Goal: Task Accomplishment & Management: Complete application form

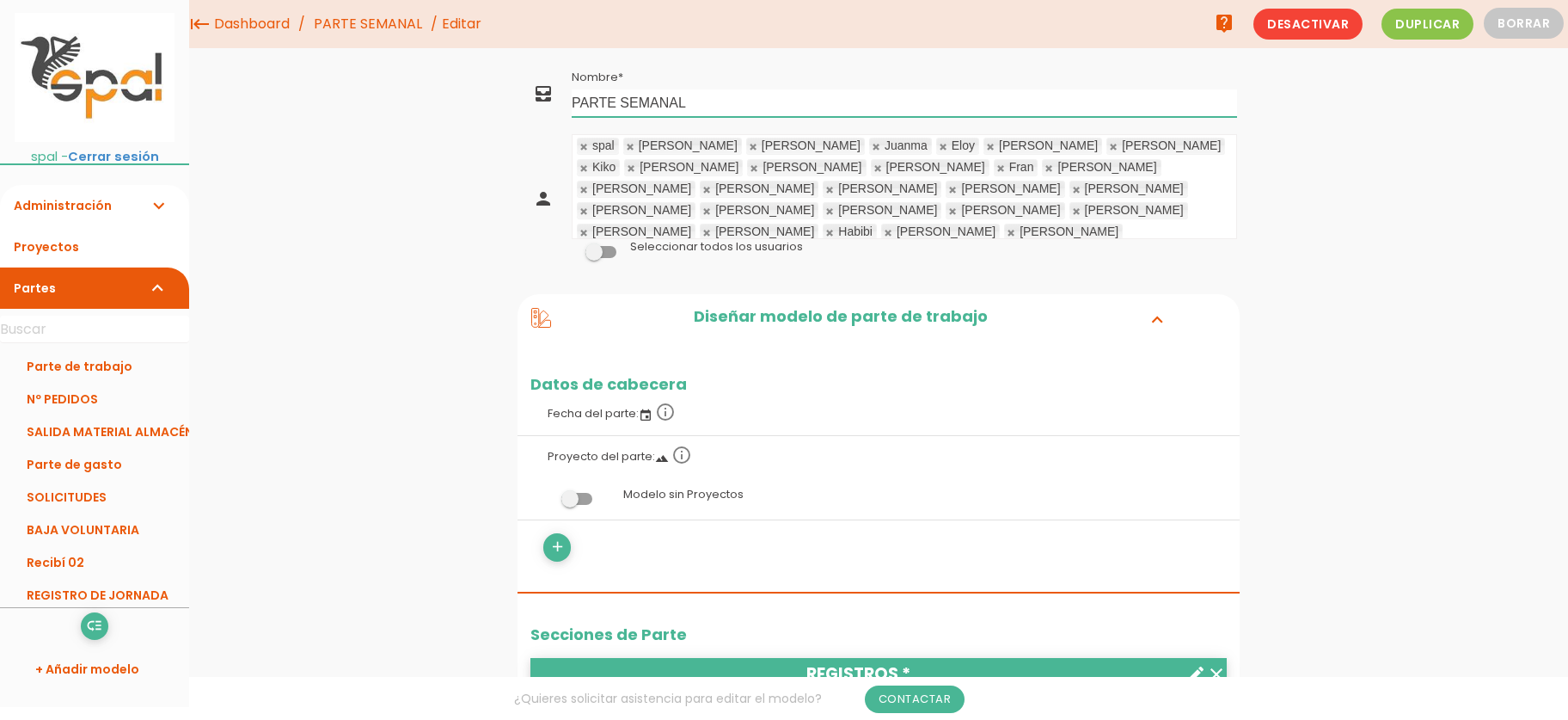
click at [719, 100] on input "PARTE SEMANAL" at bounding box center [904, 103] width 666 height 28
drag, startPoint x: 621, startPoint y: 100, endPoint x: 699, endPoint y: 106, distance: 78.2
click at [698, 106] on input "PARTE SEMANAL" at bounding box center [904, 103] width 666 height 28
click at [699, 106] on input "PARTE SEMANAL" at bounding box center [904, 103] width 666 height 28
type input "PARTE SEMANAL HEANING"
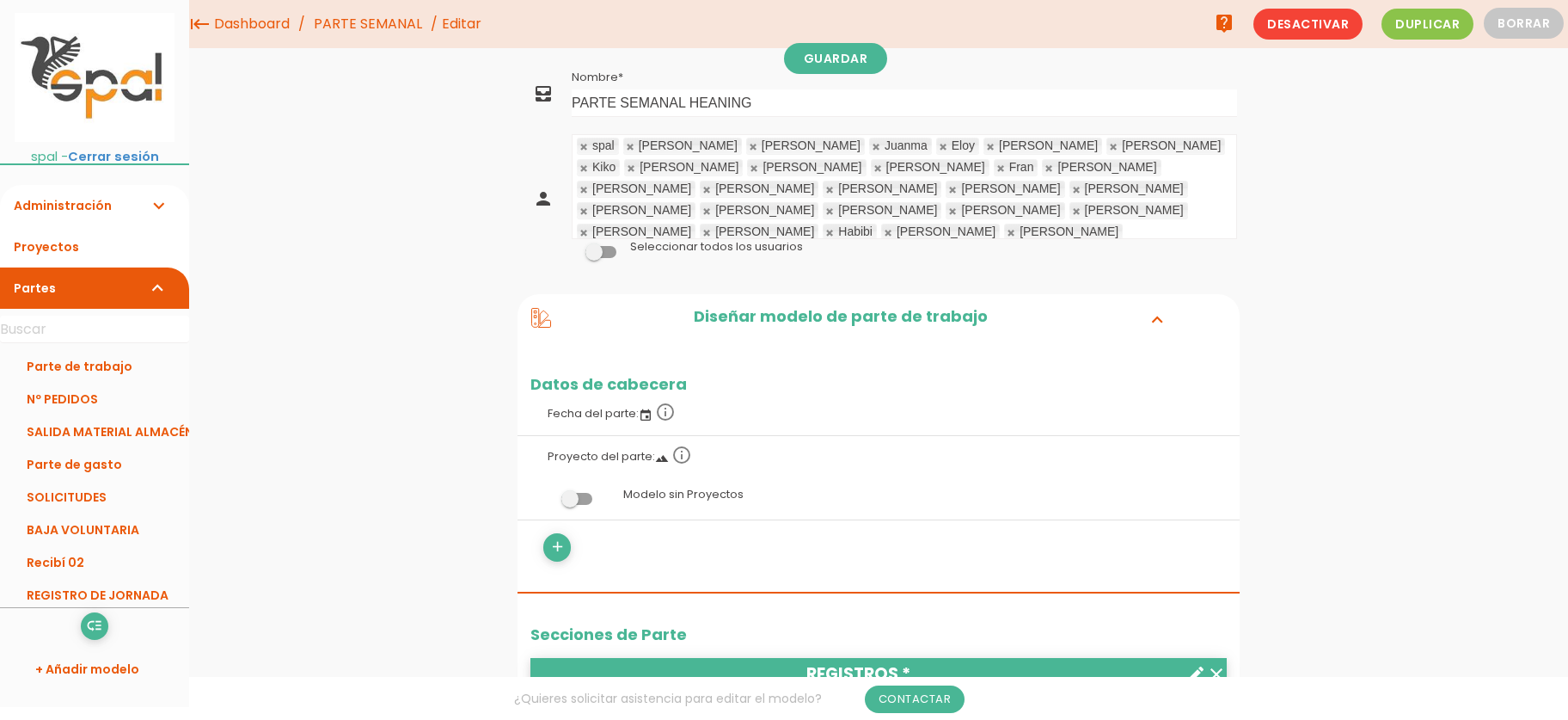
click at [57, 374] on link "Parte de trabajo" at bounding box center [94, 366] width 189 height 32
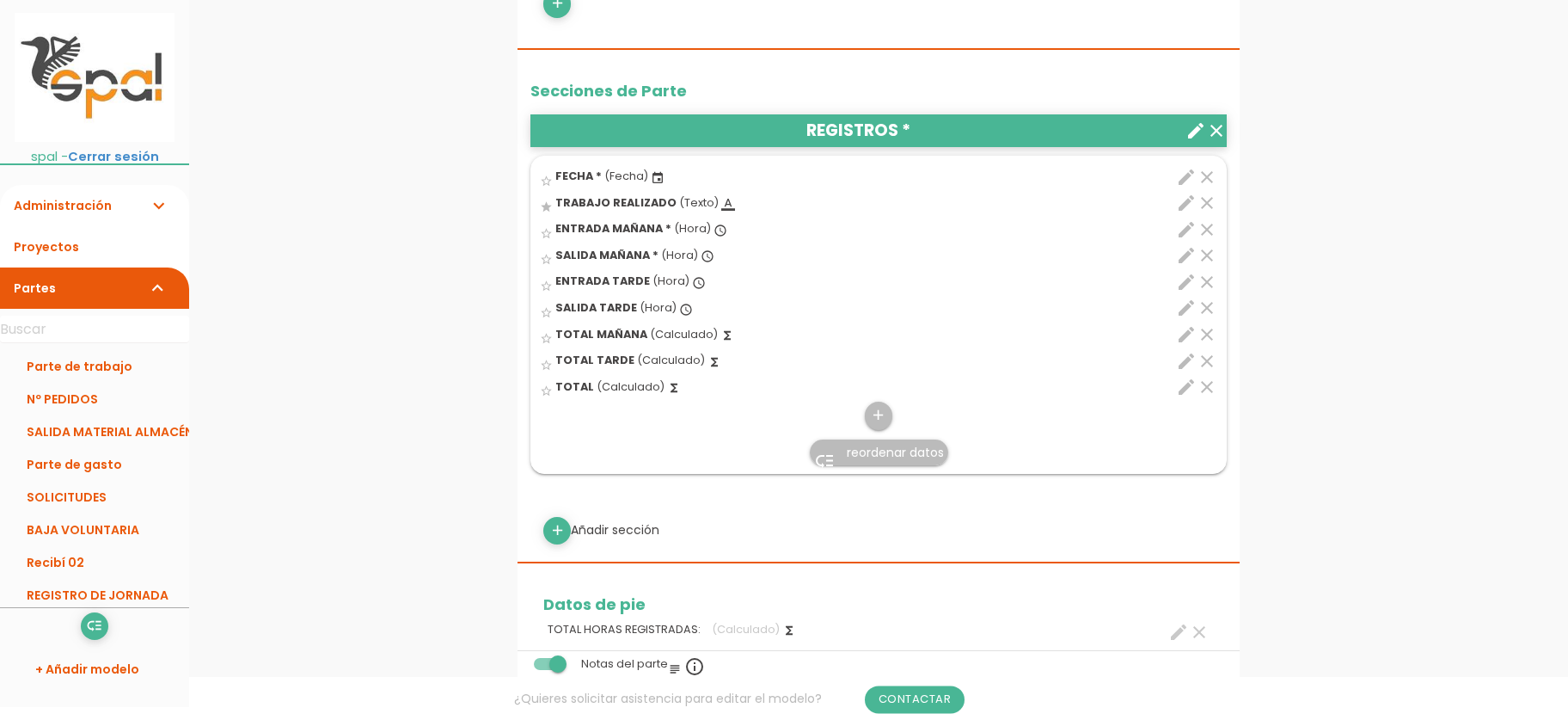
scroll to position [373, 0]
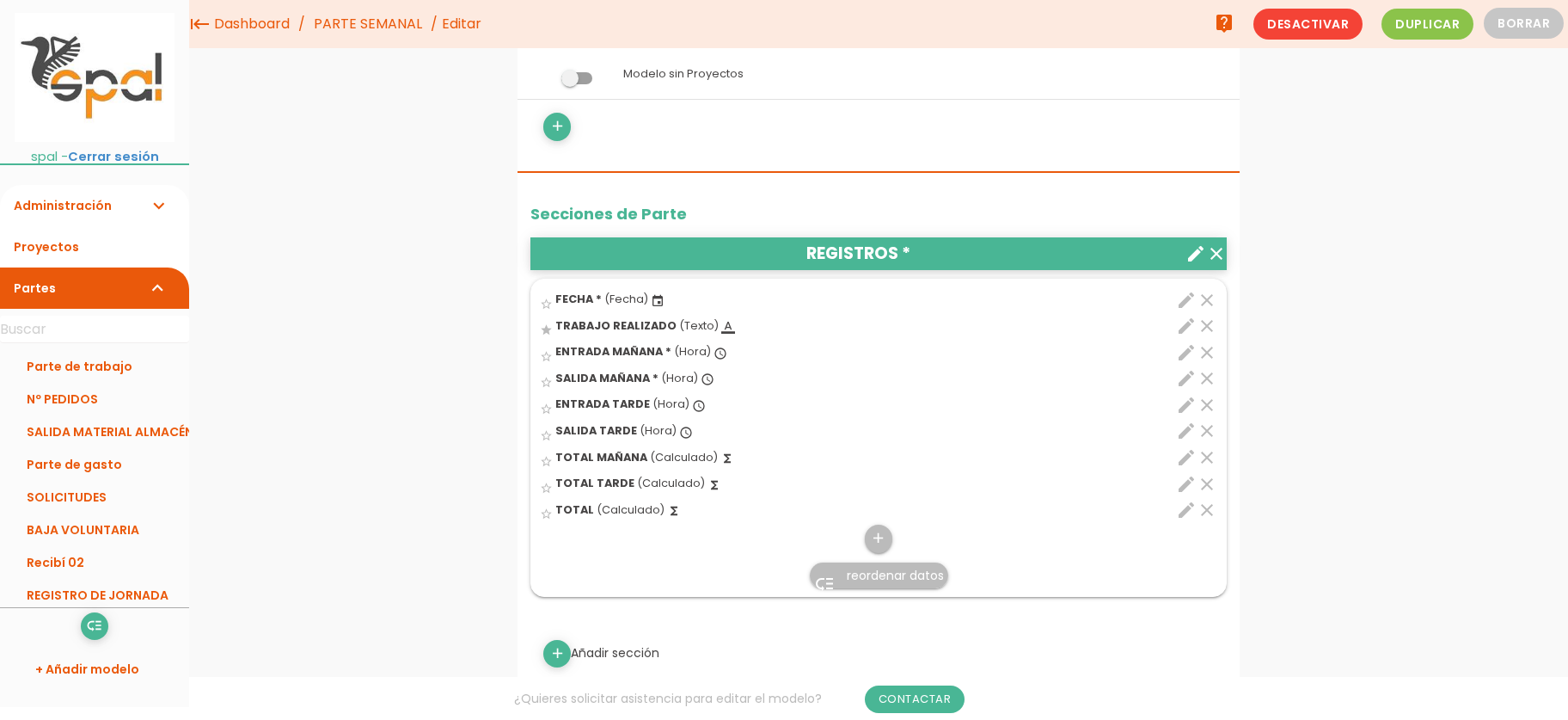
click at [1184, 326] on icon "edit" at bounding box center [1187, 326] width 21 height 21
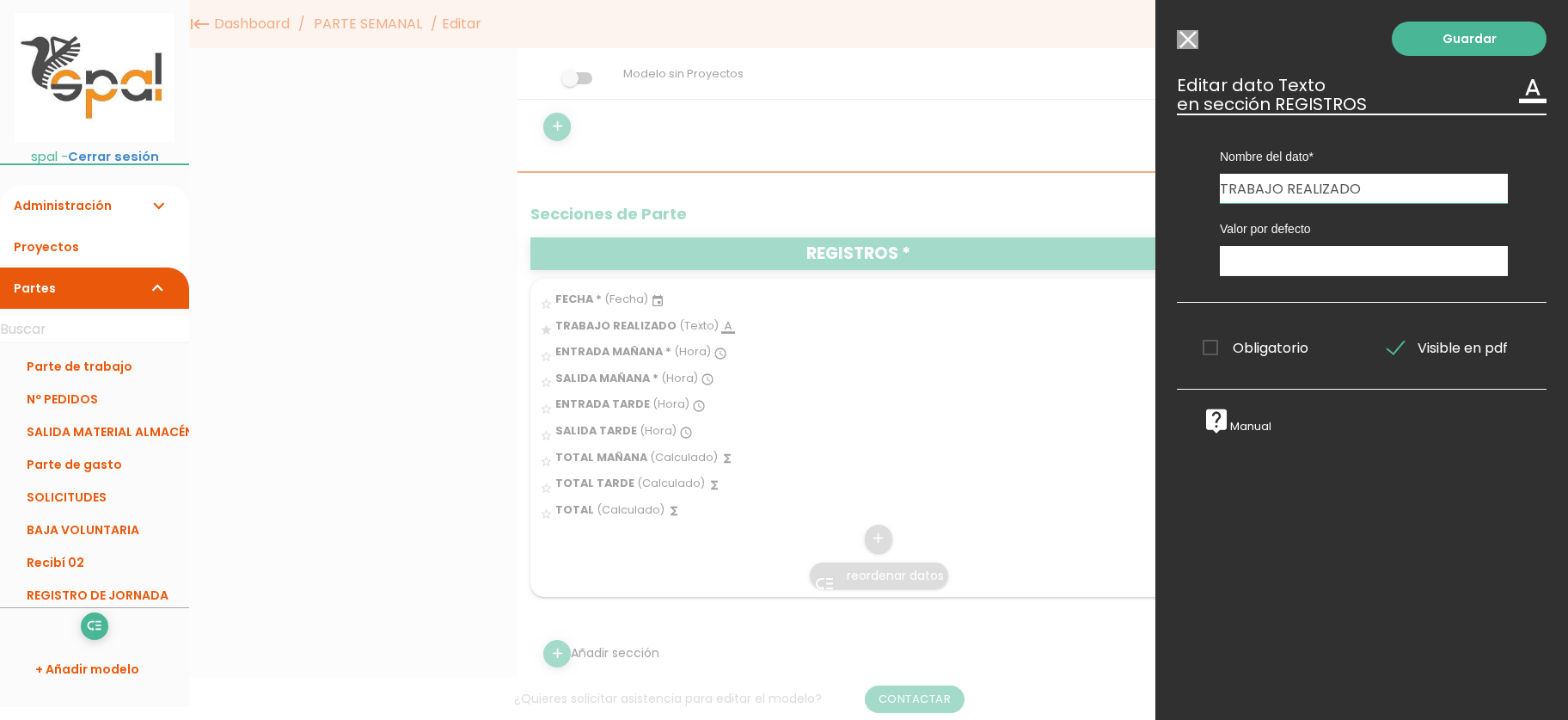
click at [688, 553] on div at bounding box center [784, 270] width 1568 height 899
click at [1186, 43] on input "Seleccionar todos los usuarios" at bounding box center [1188, 39] width 22 height 19
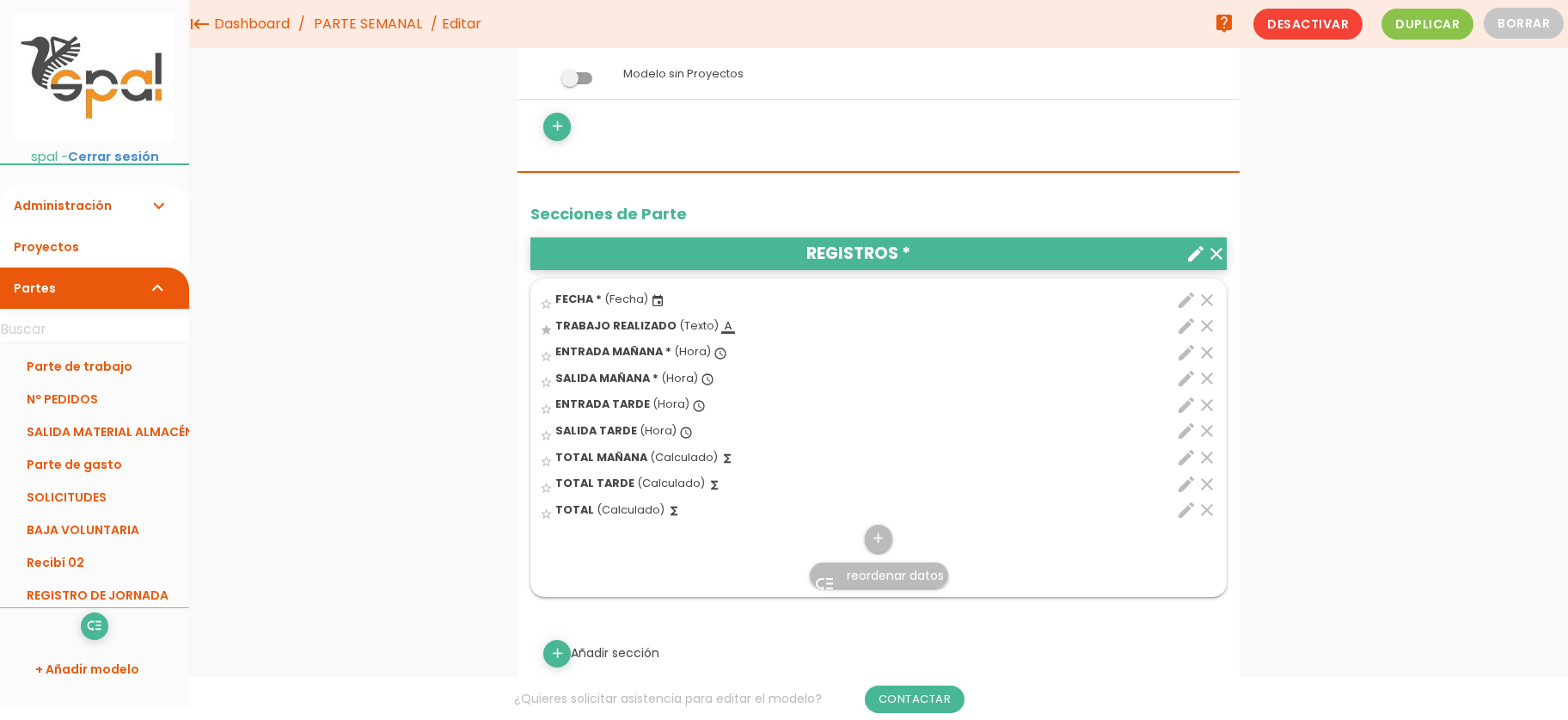
click at [1209, 326] on icon "clear" at bounding box center [1207, 326] width 21 height 21
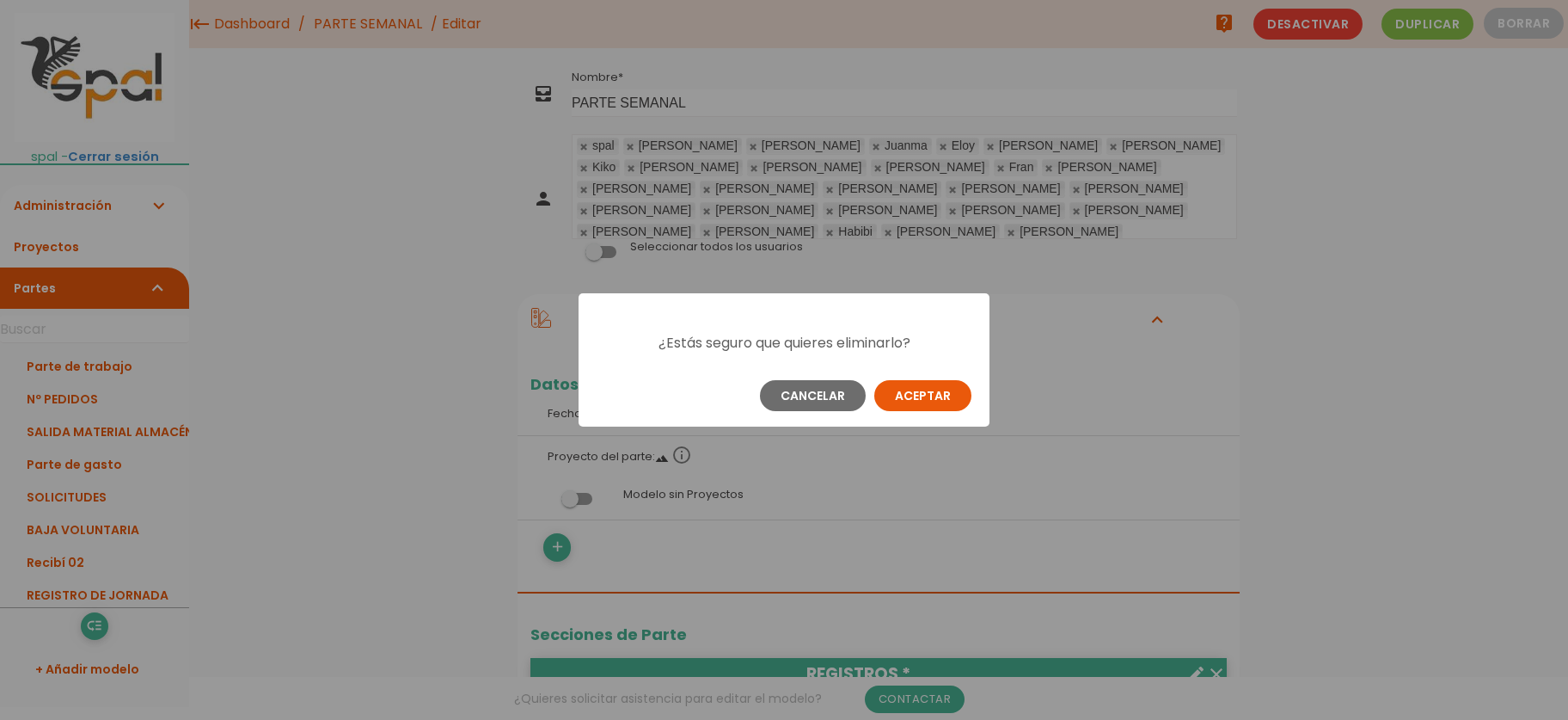
click at [920, 392] on button "Aceptar" at bounding box center [922, 394] width 97 height 31
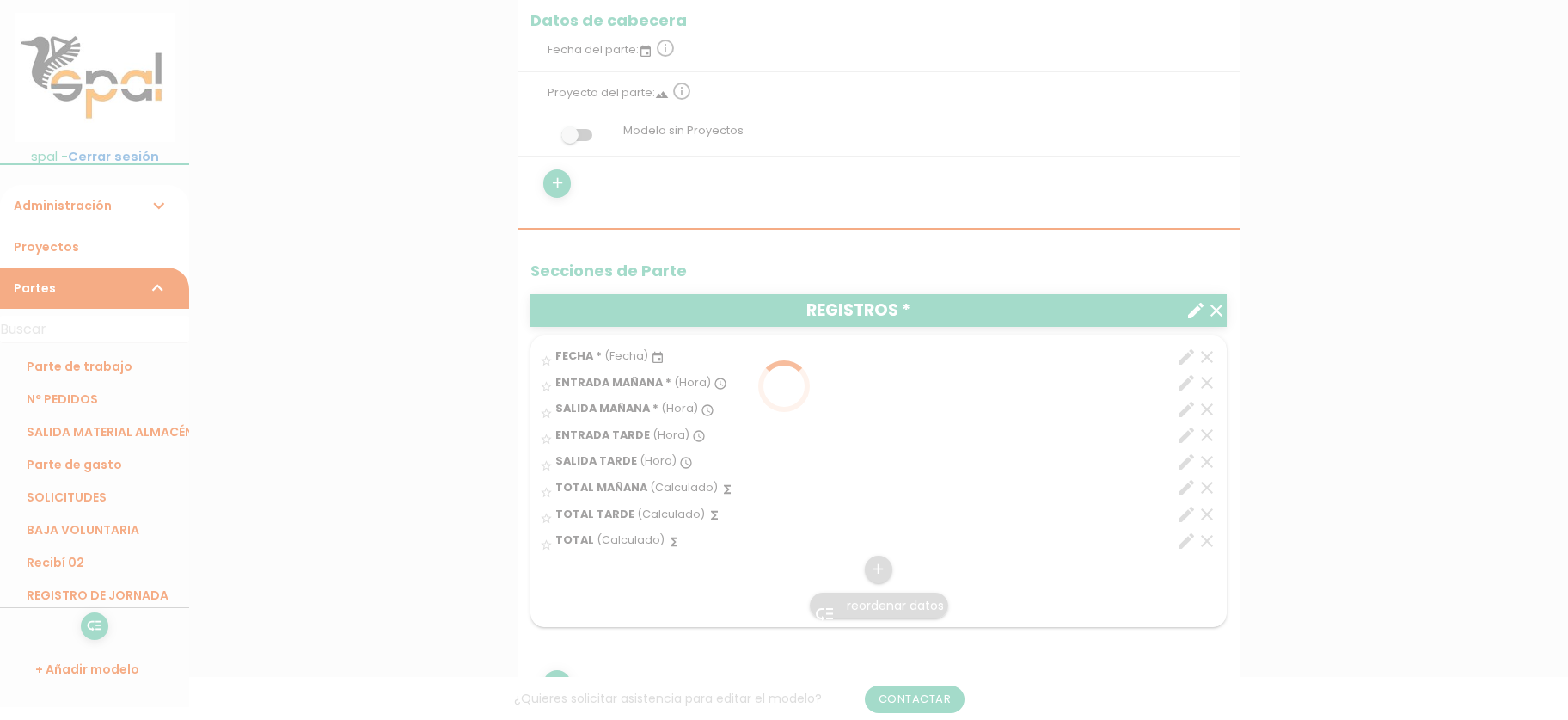
scroll to position [364, 0]
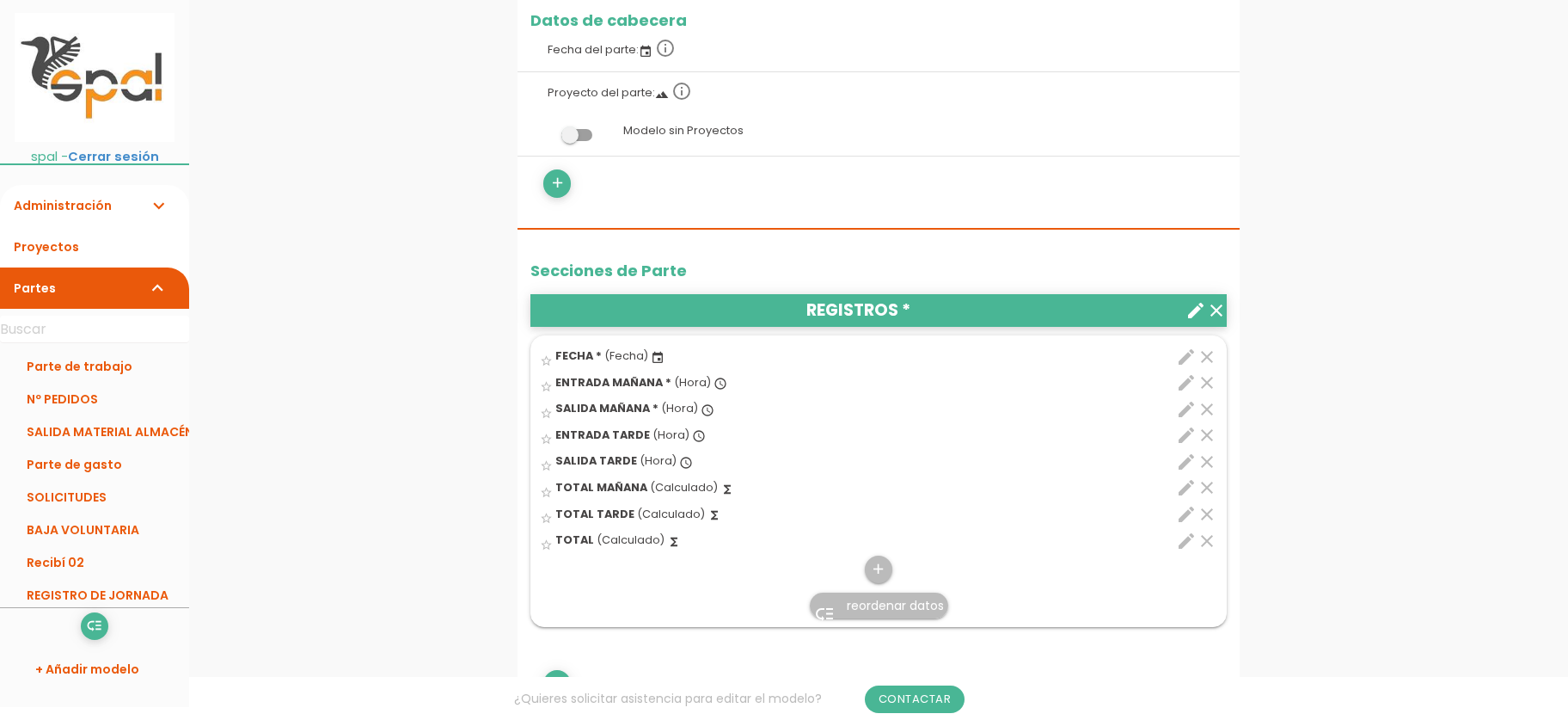
click at [1186, 379] on icon "edit" at bounding box center [1187, 383] width 21 height 21
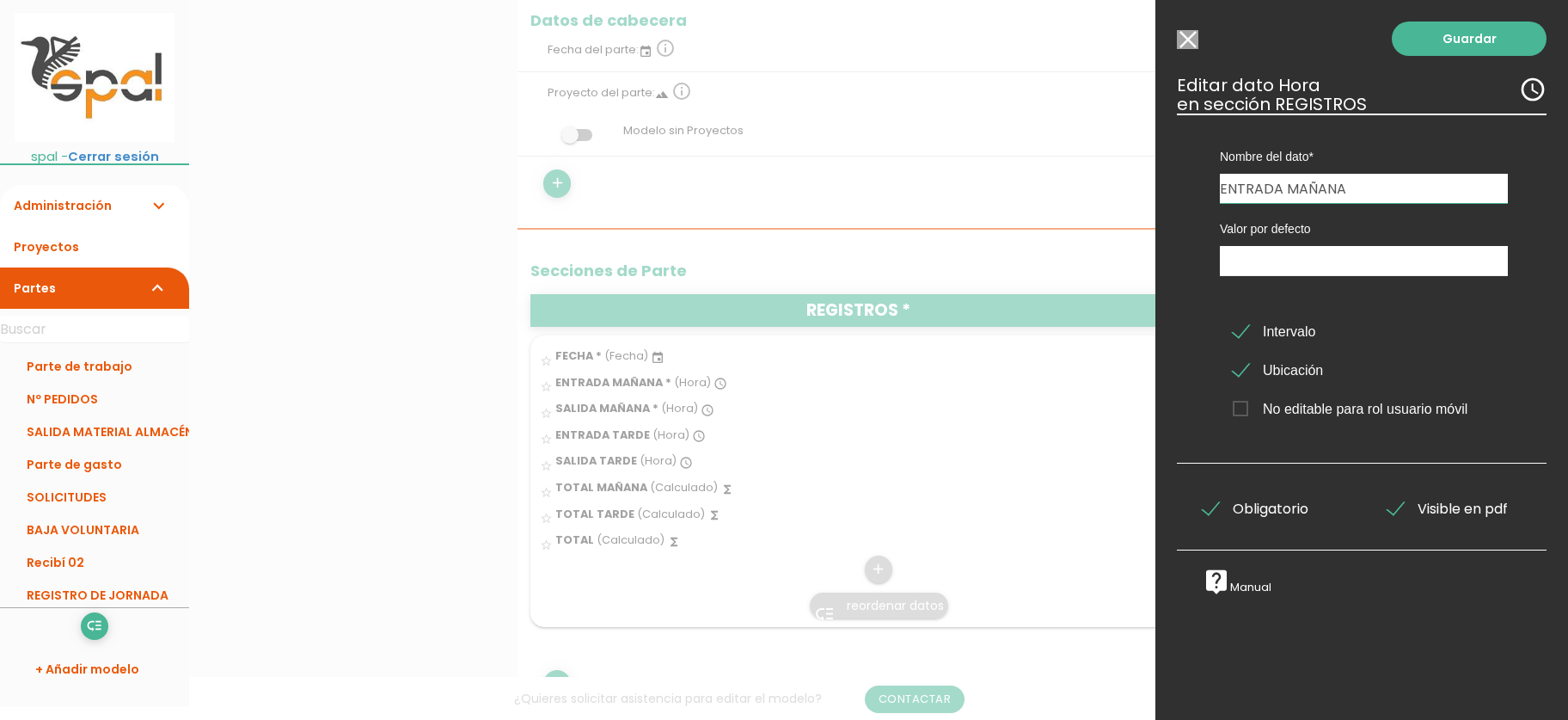
drag, startPoint x: 1284, startPoint y: 189, endPoint x: 1370, endPoint y: 183, distance: 86.2
click at [1370, 183] on input "ENTRADA MAÑANA" at bounding box center [1364, 188] width 288 height 29
click at [1372, 184] on input "ENTRADA MAÑANA" at bounding box center [1364, 188] width 288 height 29
type input "ENTRADA"
click at [1241, 408] on span "No editable para rol usuario móvil" at bounding box center [1350, 408] width 235 height 22
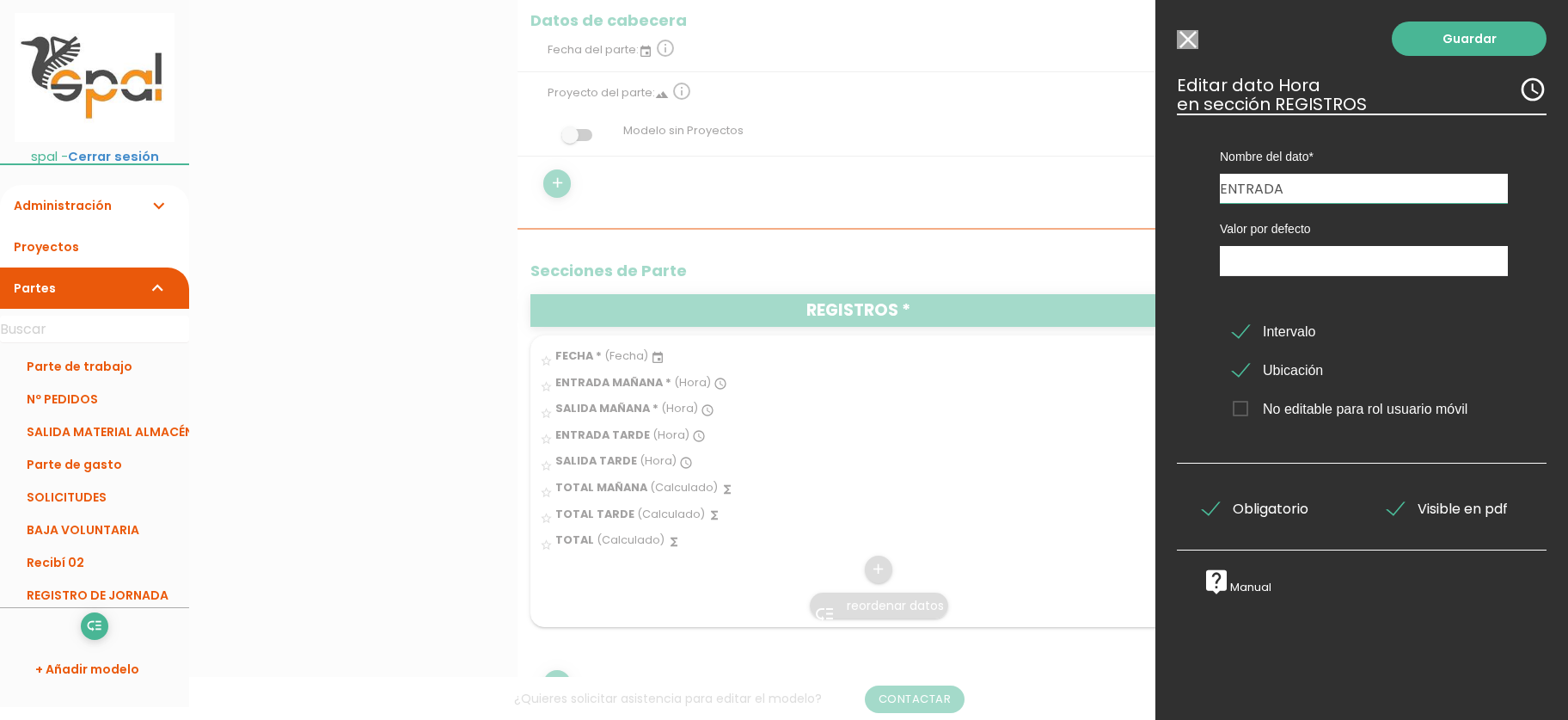
click at [0, 0] on input "No editable para rol usuario móvil" at bounding box center [0, 0] width 0 height 0
click at [992, 425] on div at bounding box center [784, 270] width 1568 height 899
click at [1244, 415] on span "No editable para rol usuario móvil" at bounding box center [1350, 408] width 235 height 22
click at [0, 0] on input "No editable para rol usuario móvil" at bounding box center [0, 0] width 0 height 0
click at [1453, 39] on link "Guardar" at bounding box center [1469, 38] width 154 height 34
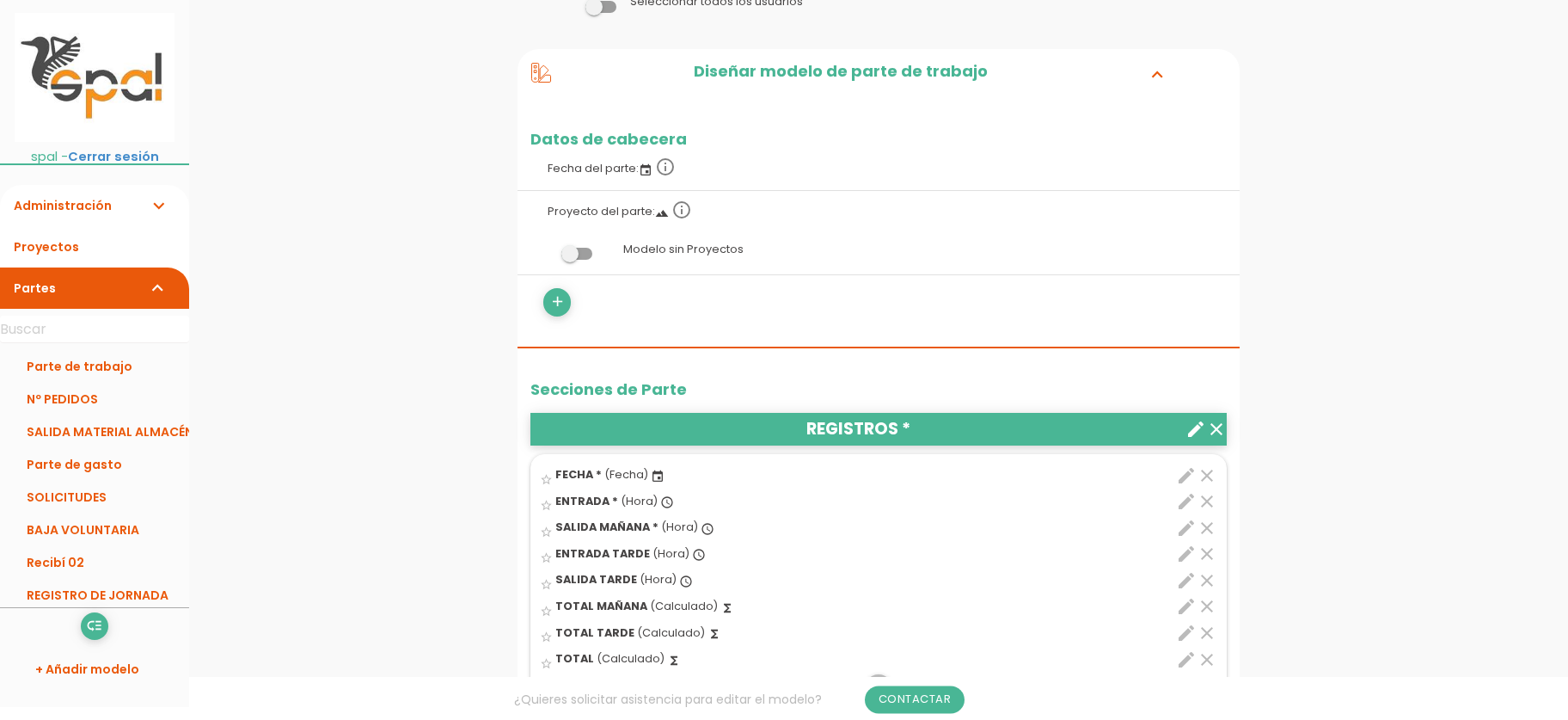
scroll to position [373, 0]
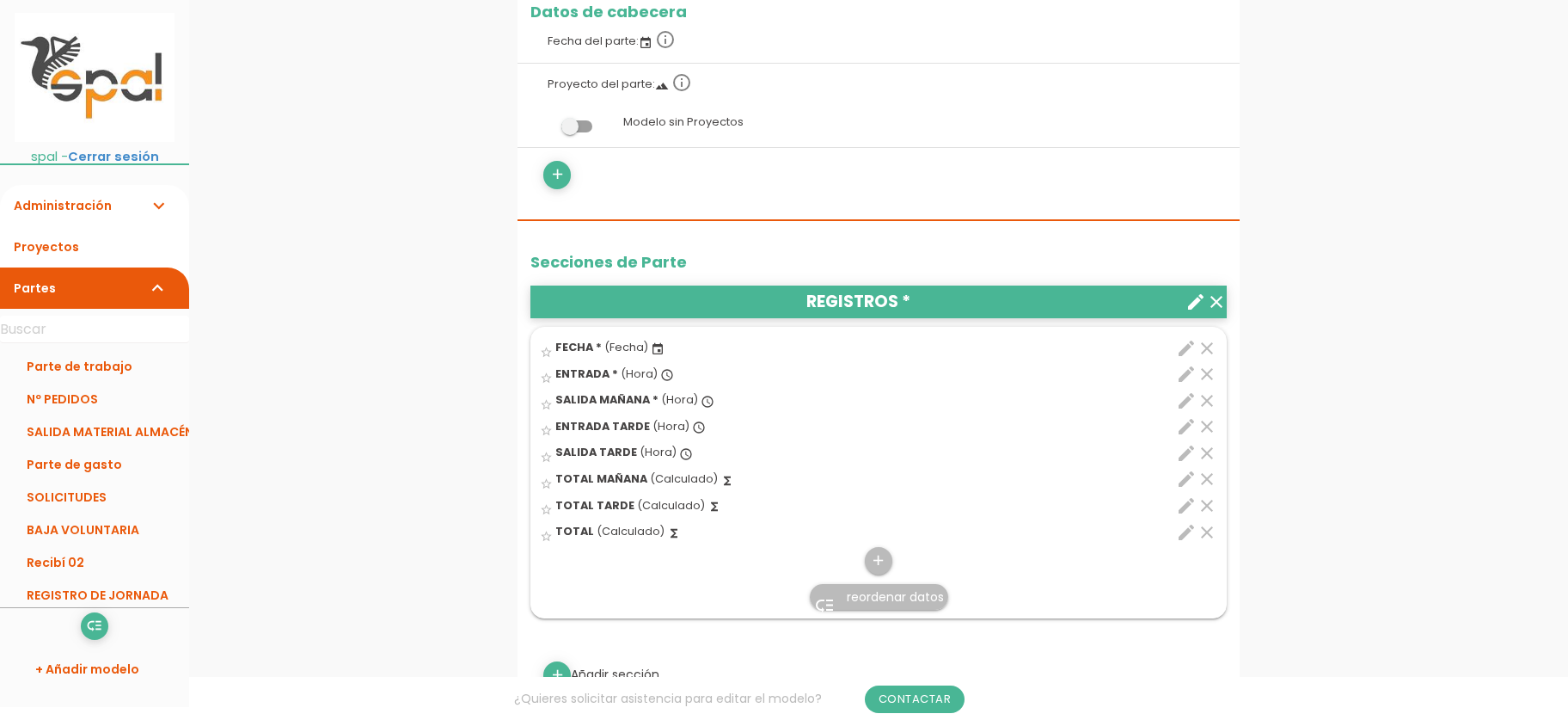
click at [1189, 378] on icon "edit" at bounding box center [1187, 374] width 21 height 21
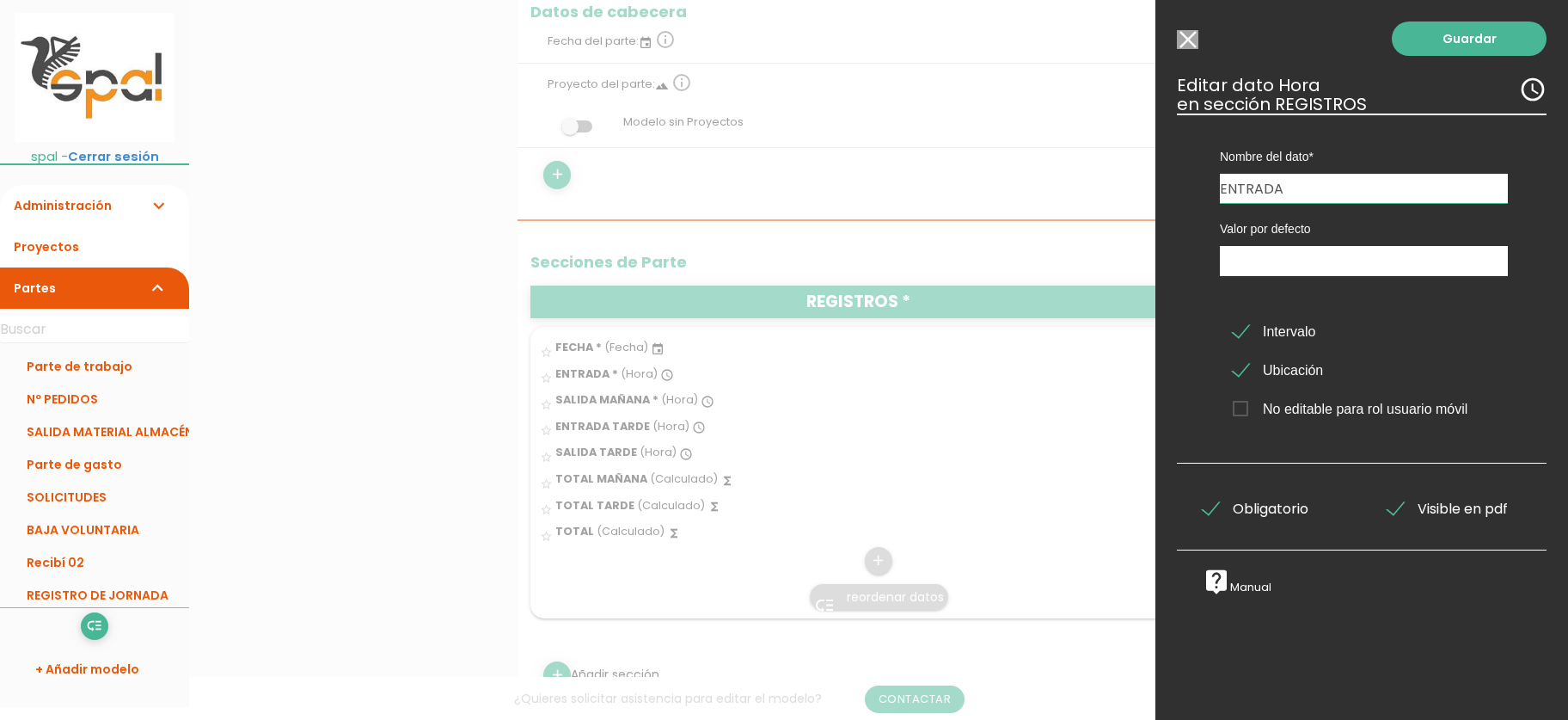
click at [1534, 84] on icon "access_time" at bounding box center [1533, 90] width 28 height 28
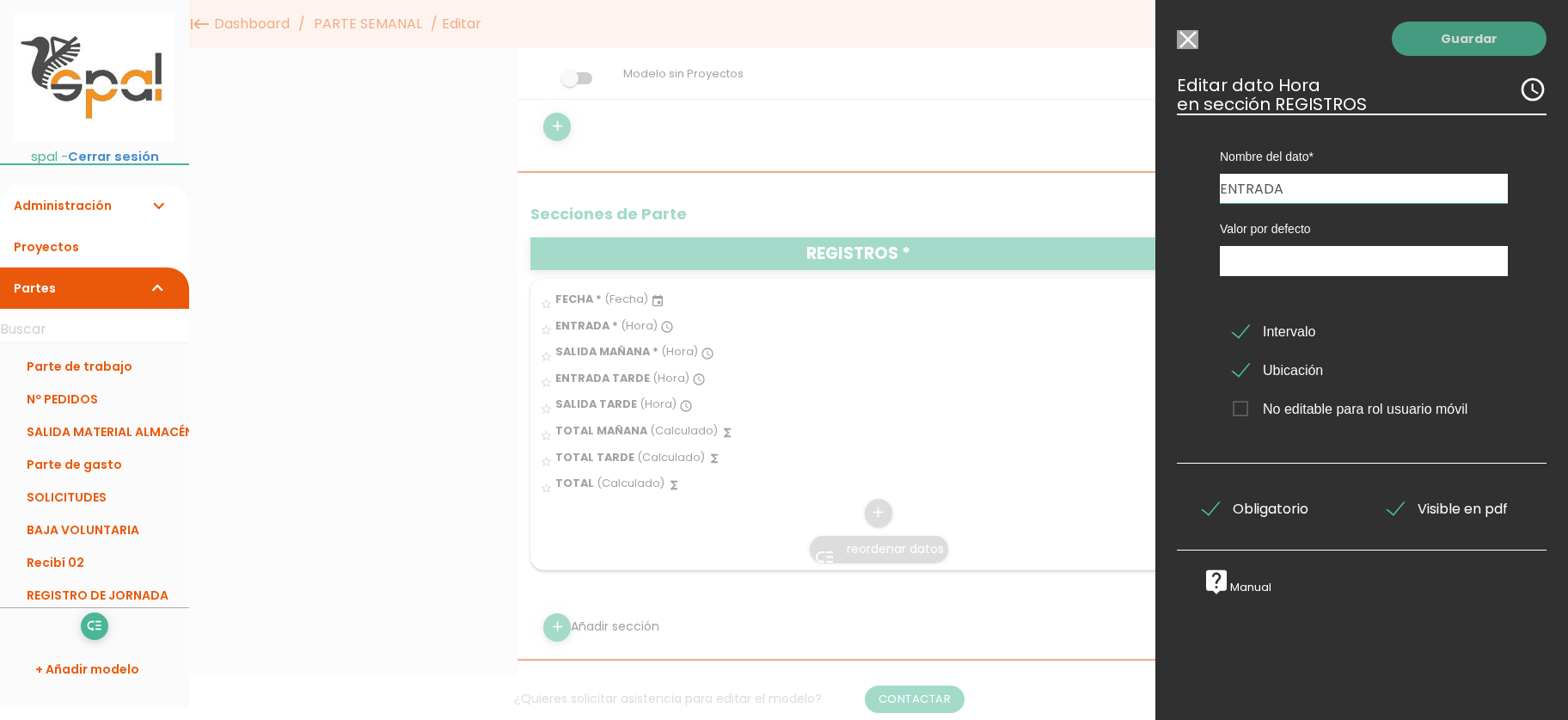
click at [1473, 50] on link "Guardar" at bounding box center [1469, 38] width 154 height 34
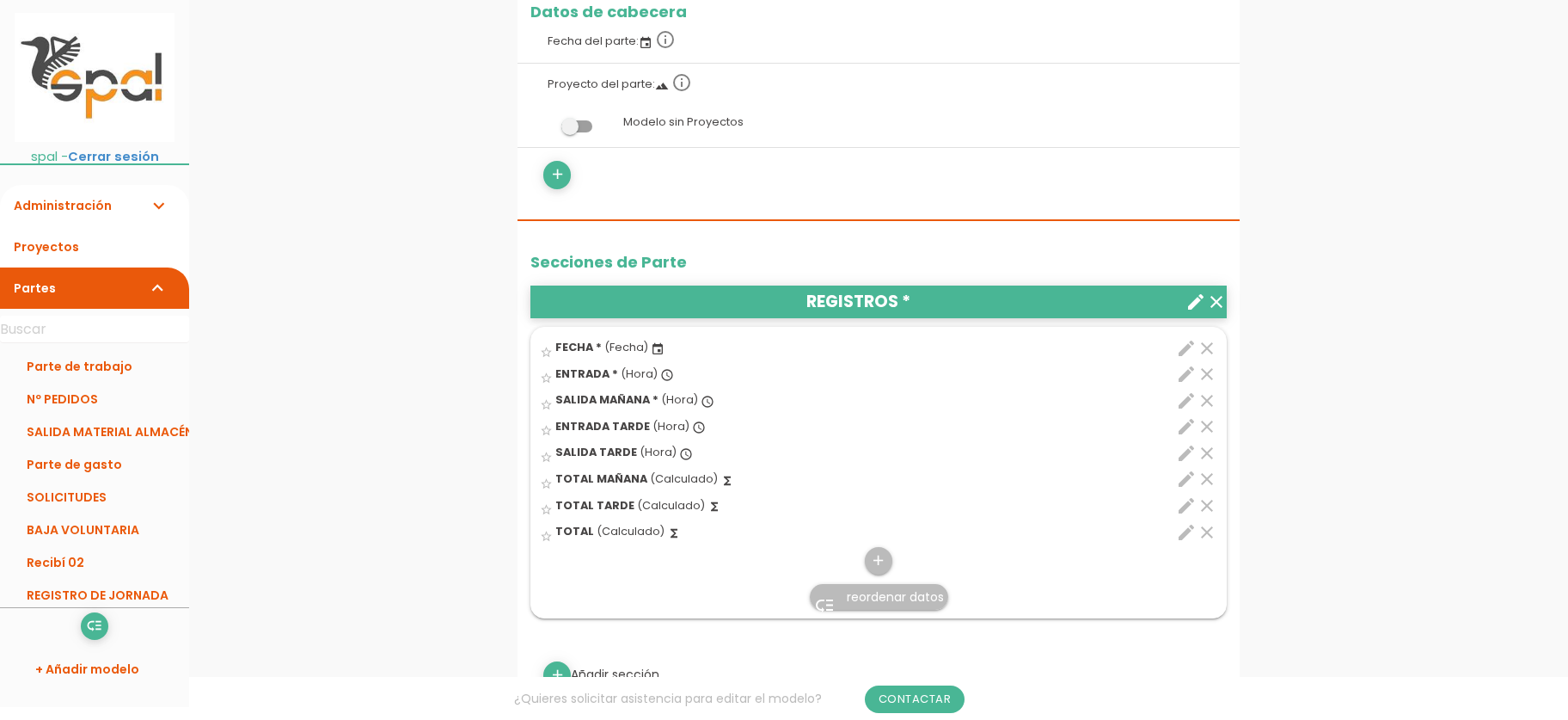
scroll to position [373, 0]
click at [1187, 397] on icon "edit" at bounding box center [1187, 401] width 21 height 21
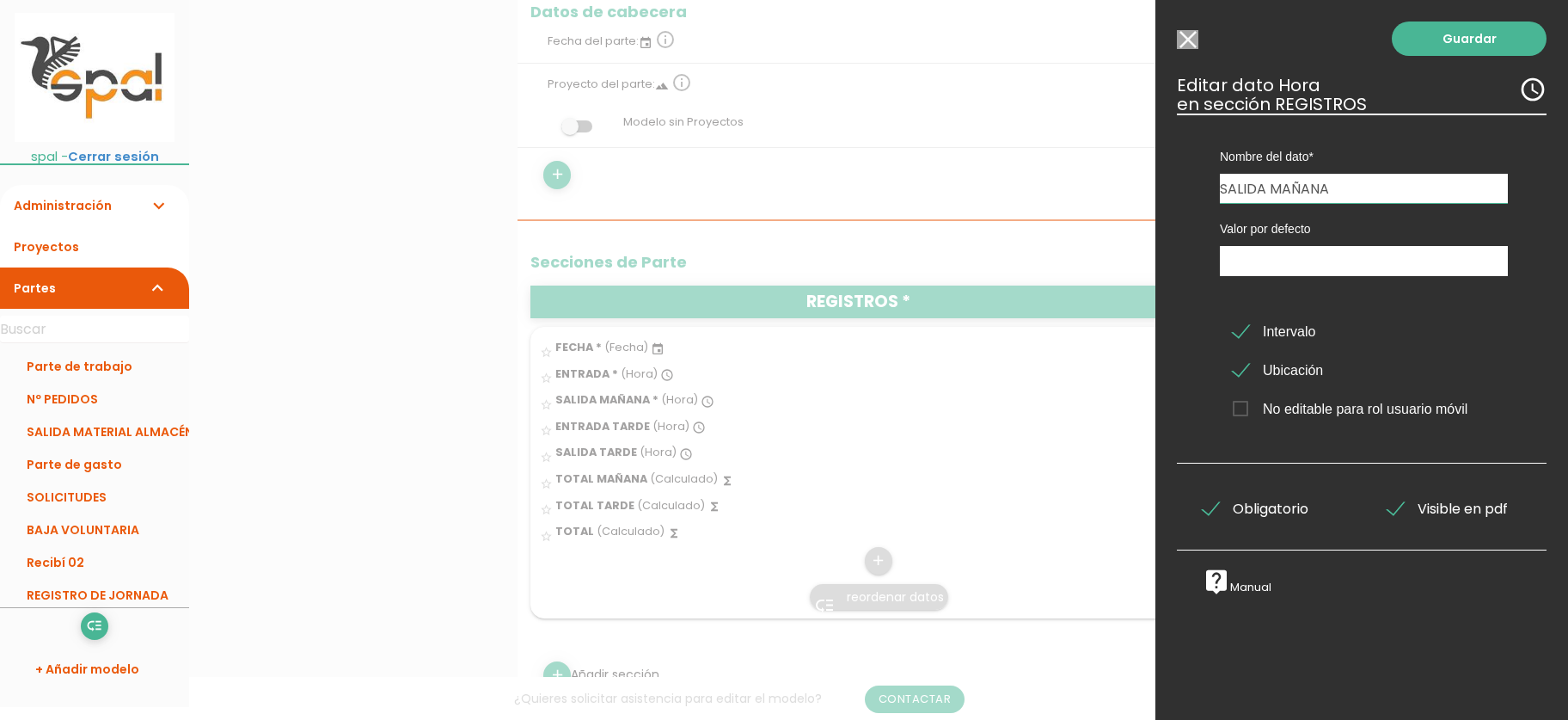
drag, startPoint x: 1352, startPoint y: 184, endPoint x: 1271, endPoint y: 186, distance: 81.0
click at [1271, 185] on input "SALIDA MAÑANA" at bounding box center [1364, 188] width 288 height 29
drag, startPoint x: 1271, startPoint y: 186, endPoint x: 1331, endPoint y: 197, distance: 61.0
click at [1331, 197] on input "SALIDA MAÑANA" at bounding box center [1364, 188] width 288 height 29
type input "SALIDA"
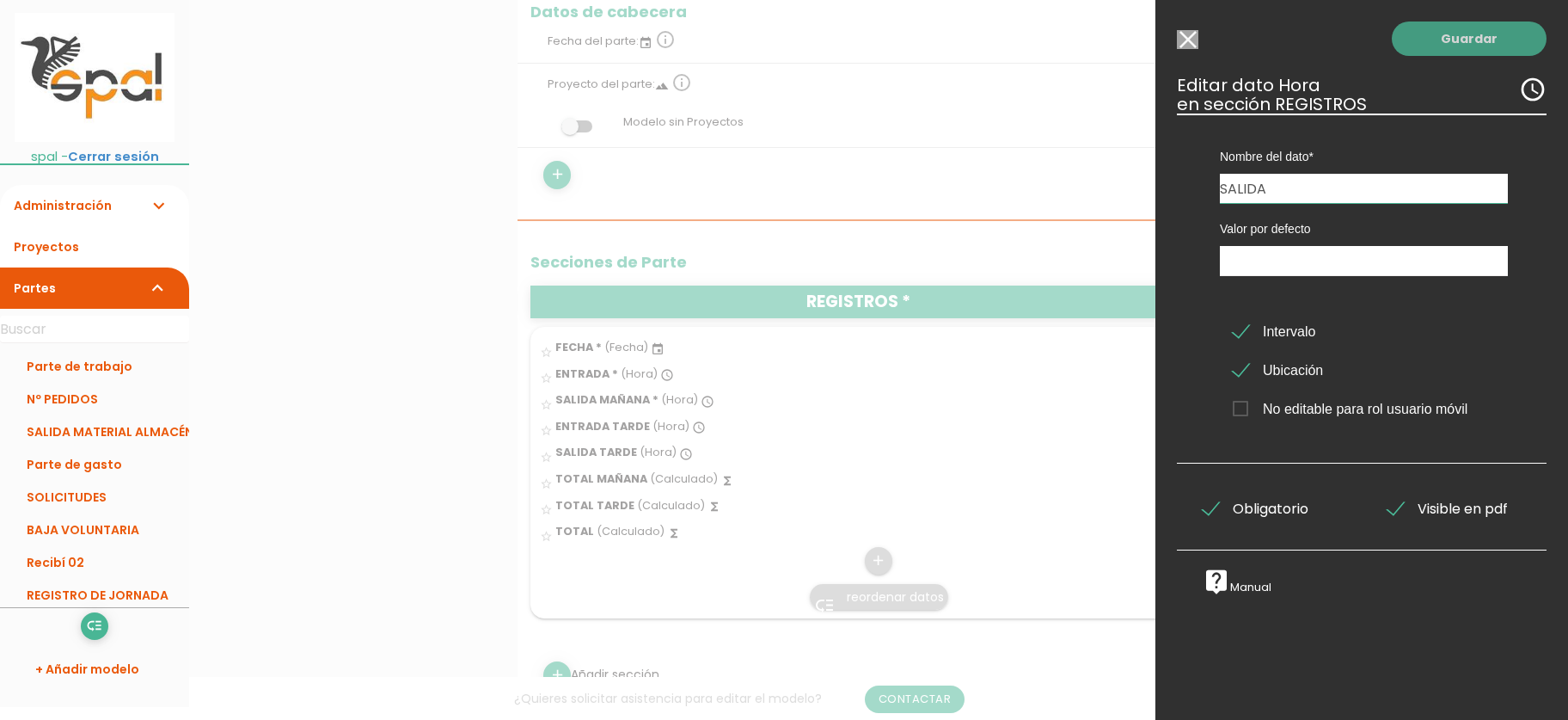
click at [1467, 32] on link "Guardar" at bounding box center [1469, 38] width 154 height 34
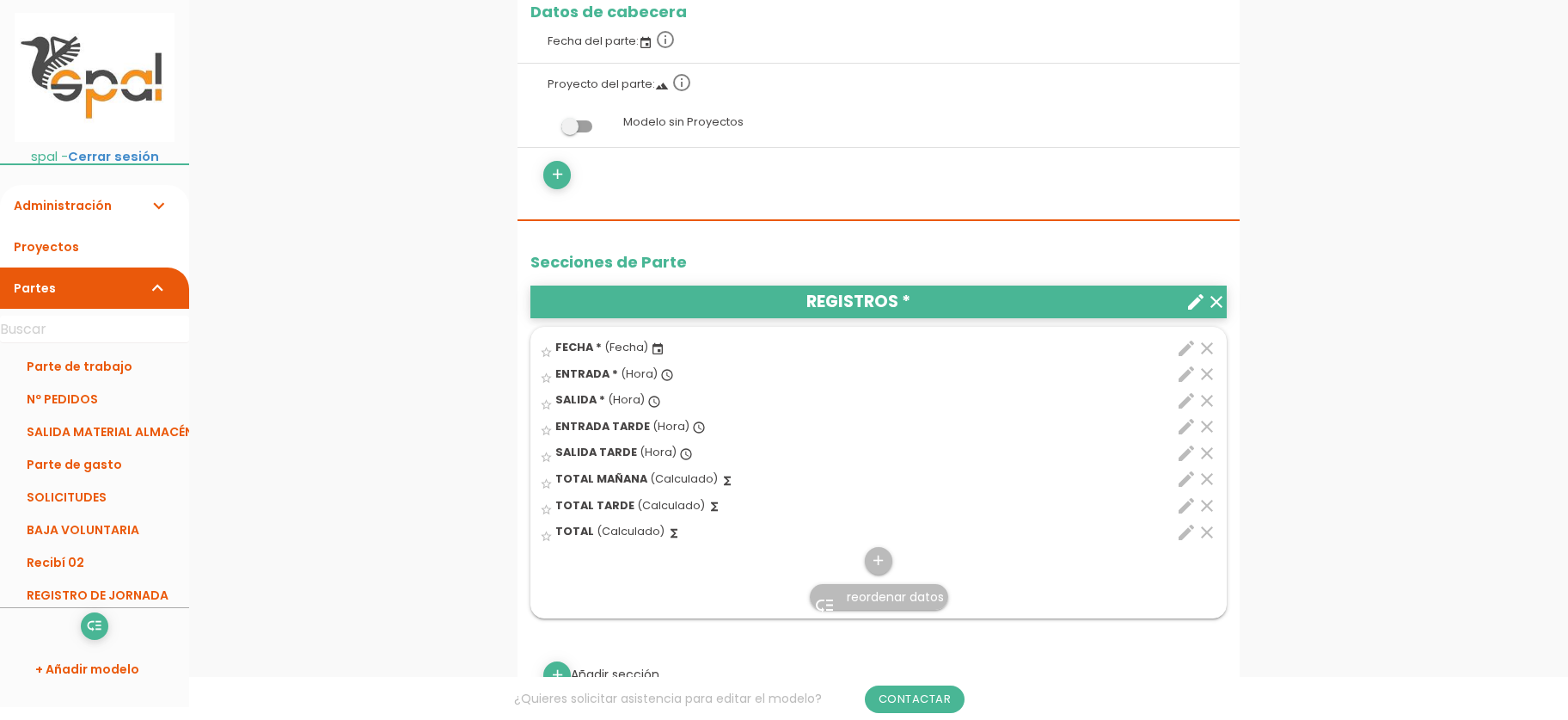
scroll to position [373, 0]
click at [1203, 429] on icon "clear" at bounding box center [1207, 427] width 21 height 21
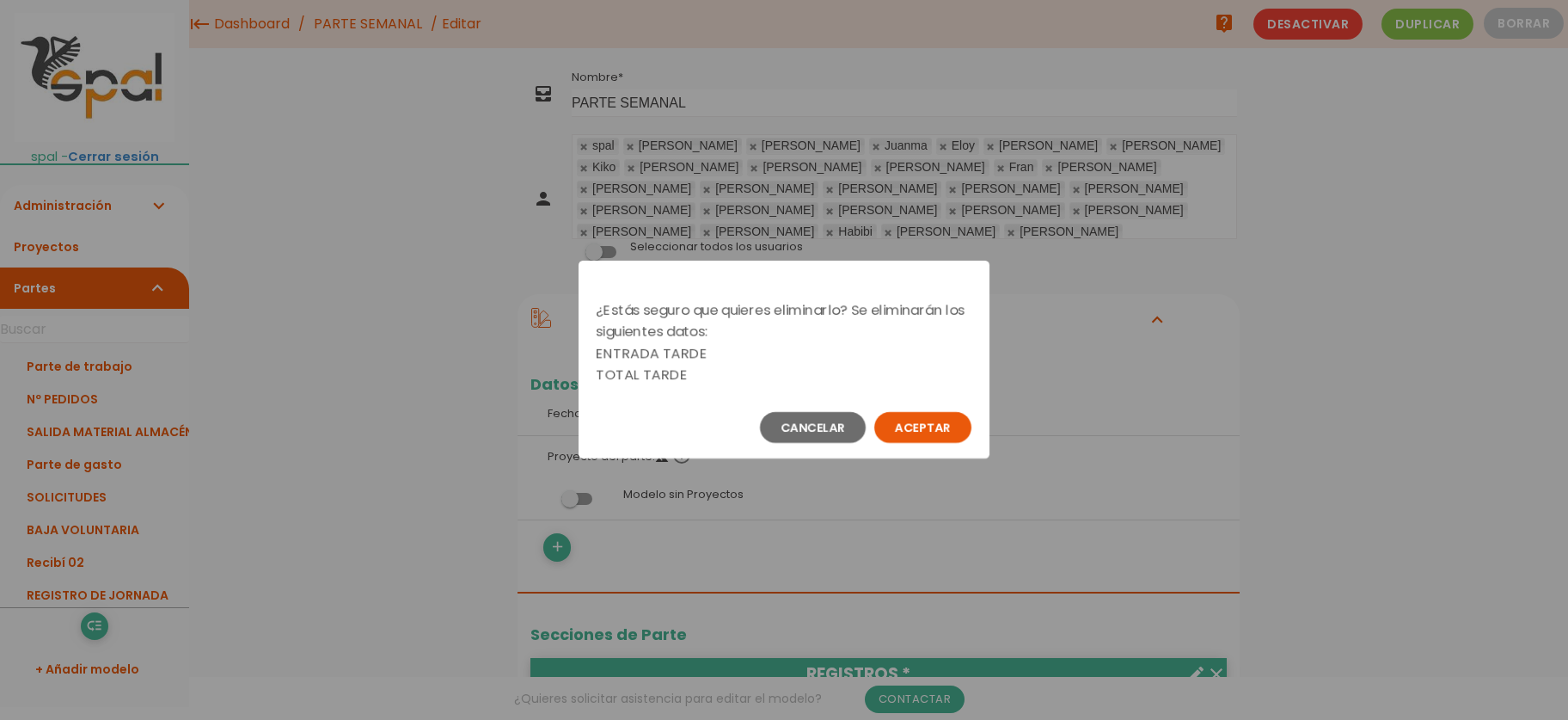
click at [956, 424] on button "Aceptar" at bounding box center [922, 427] width 97 height 31
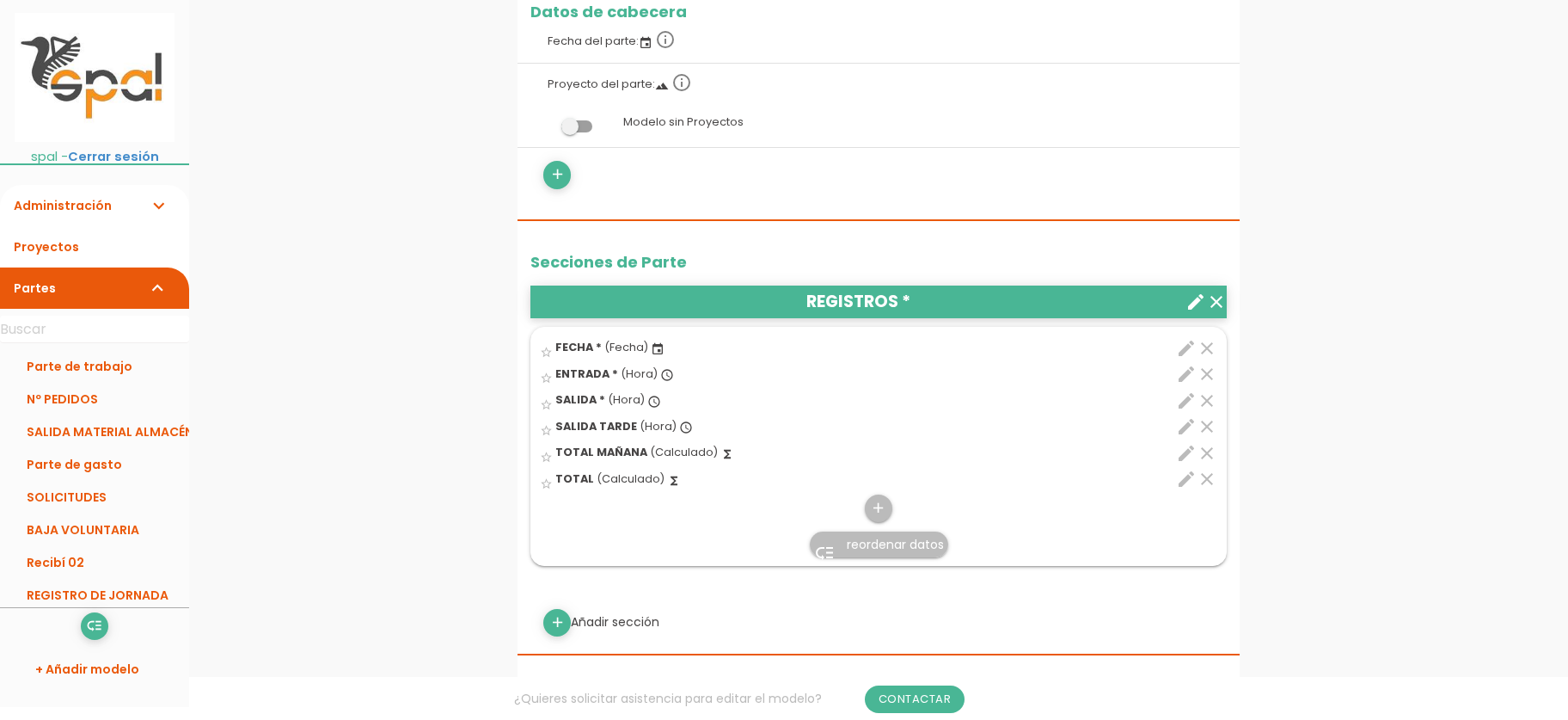
scroll to position [373, 0]
click at [1205, 426] on icon "clear" at bounding box center [1207, 427] width 21 height 21
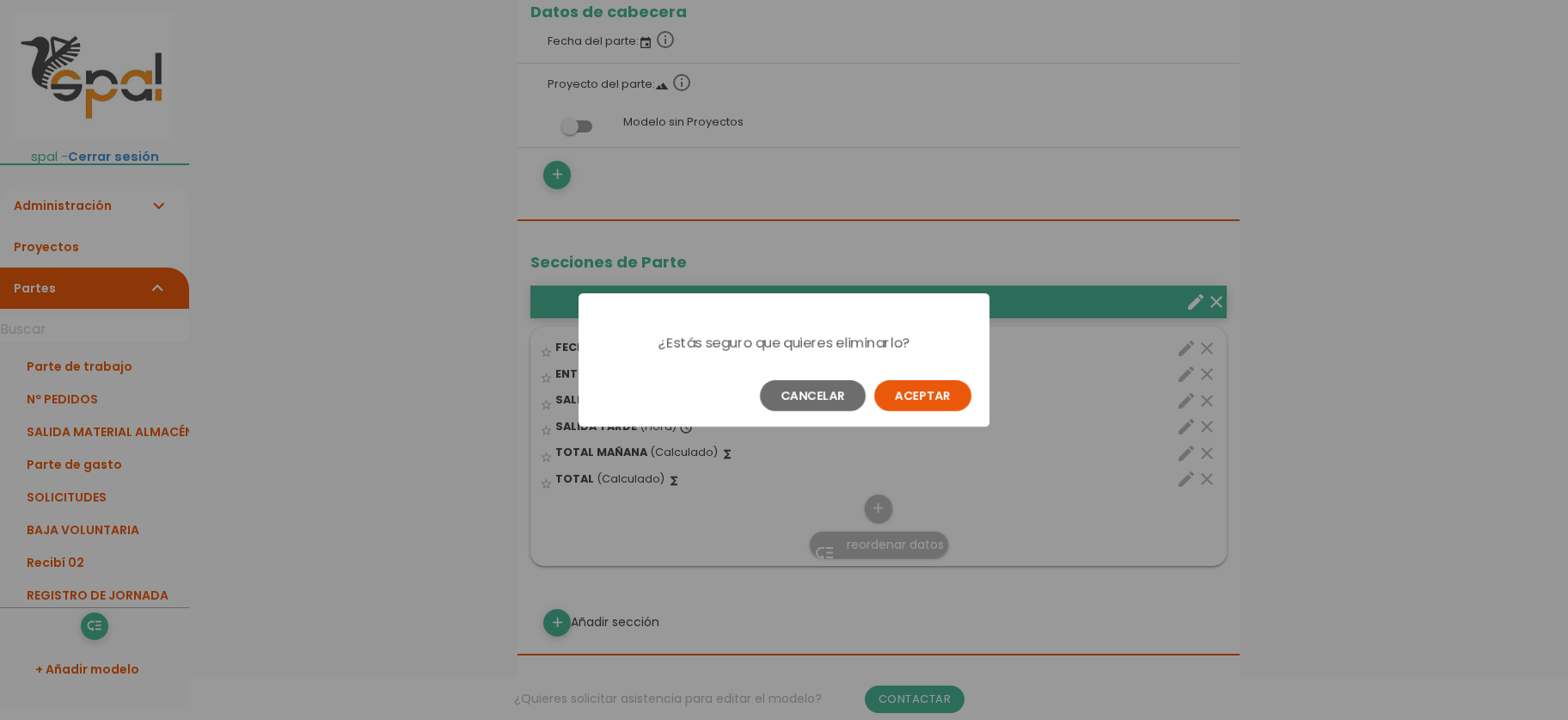
scroll to position [0, 0]
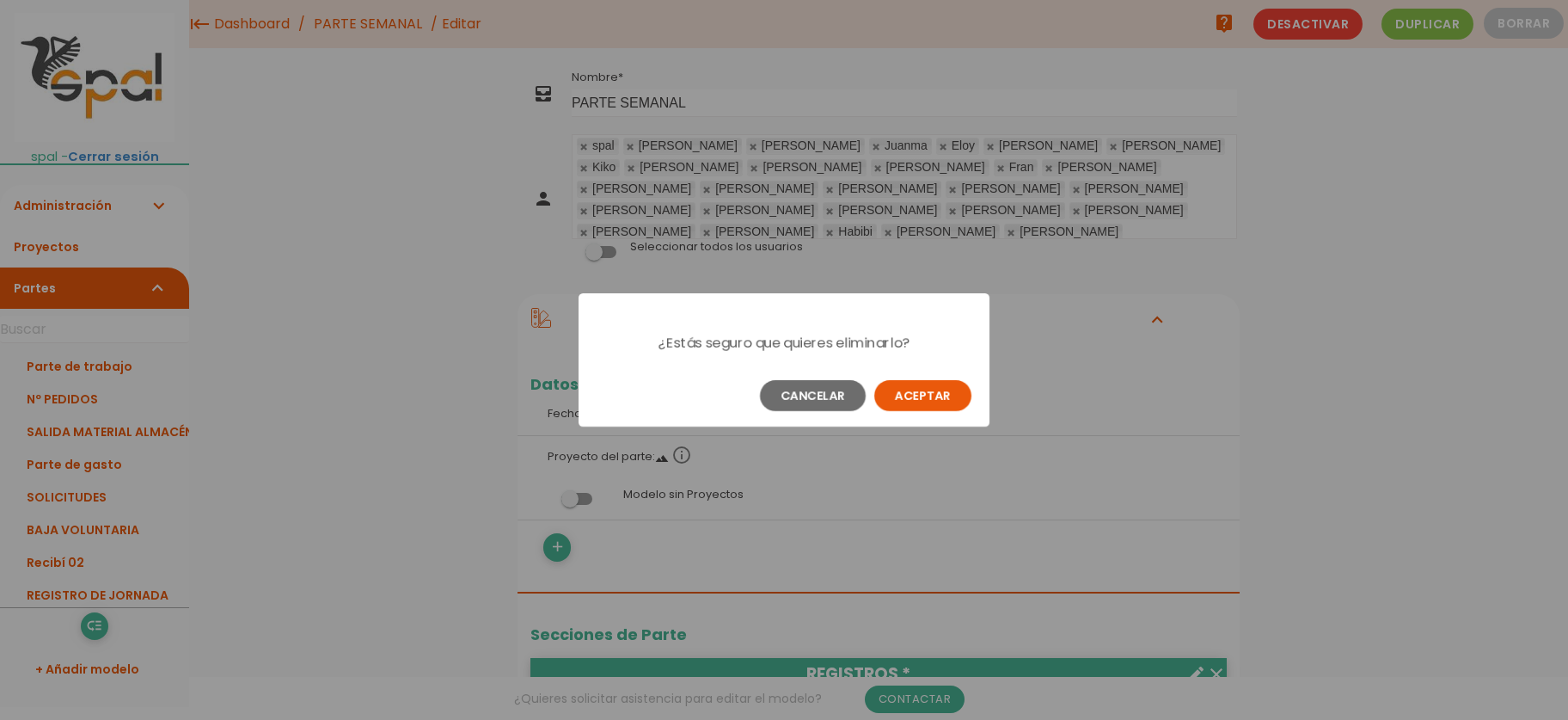
click at [894, 408] on button "Aceptar" at bounding box center [922, 394] width 97 height 31
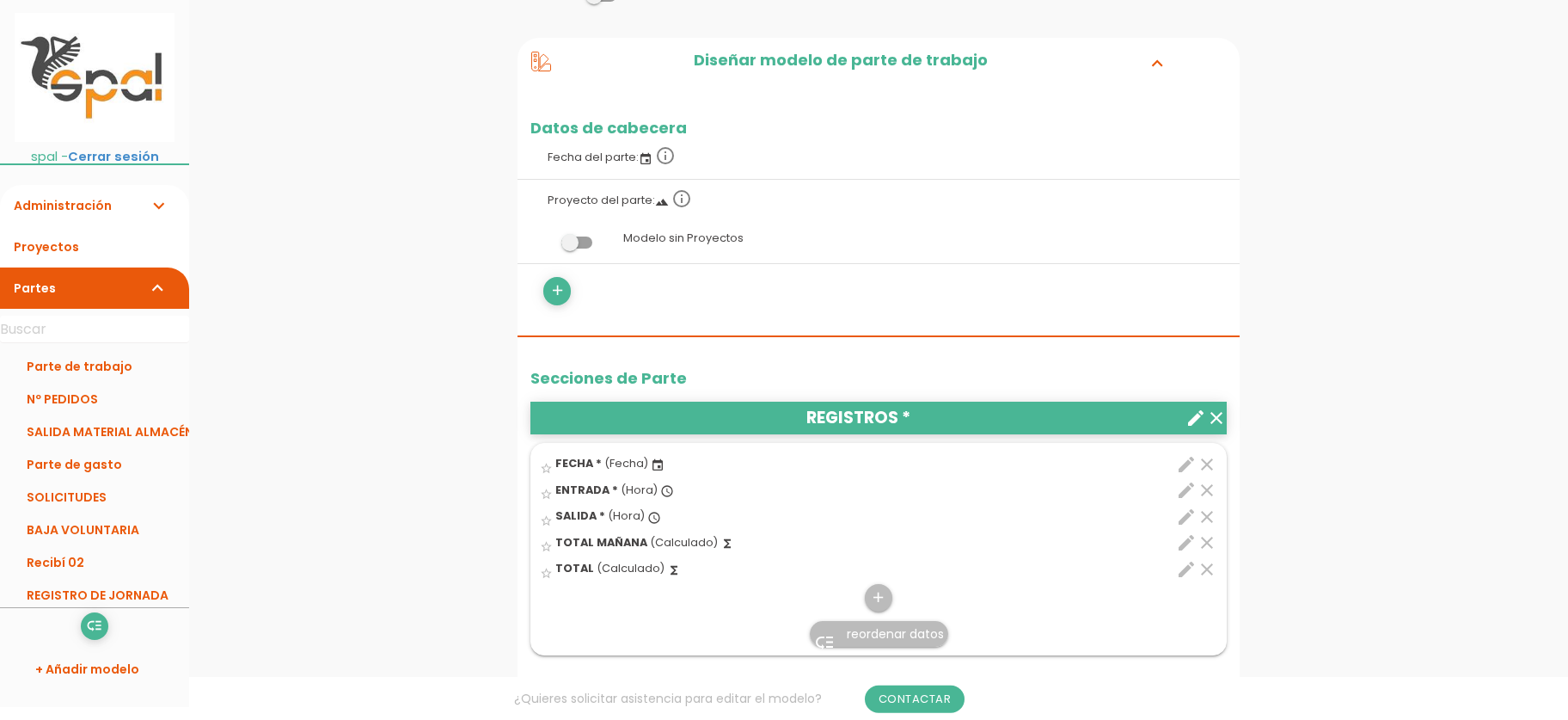
scroll to position [373, 0]
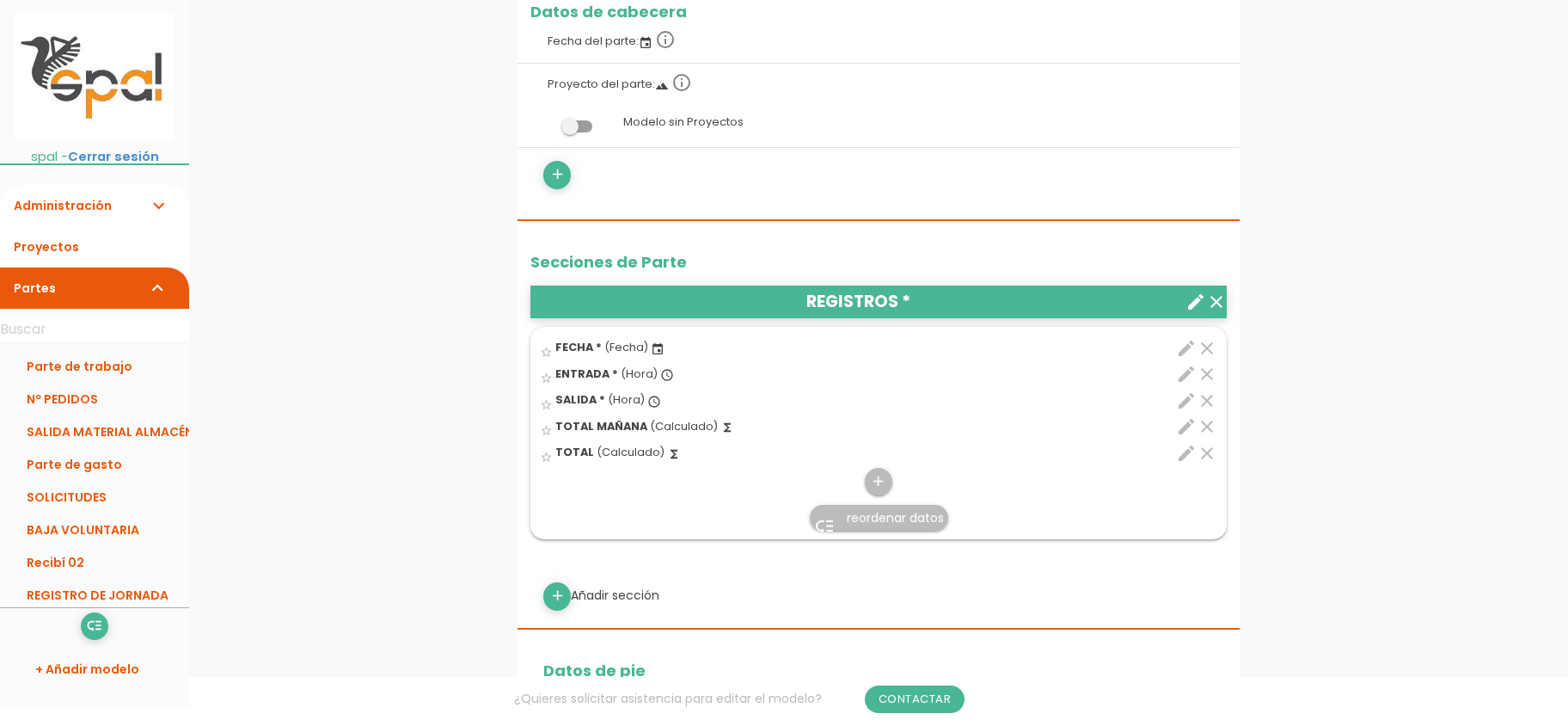
click at [1212, 429] on icon "clear" at bounding box center [1207, 427] width 21 height 21
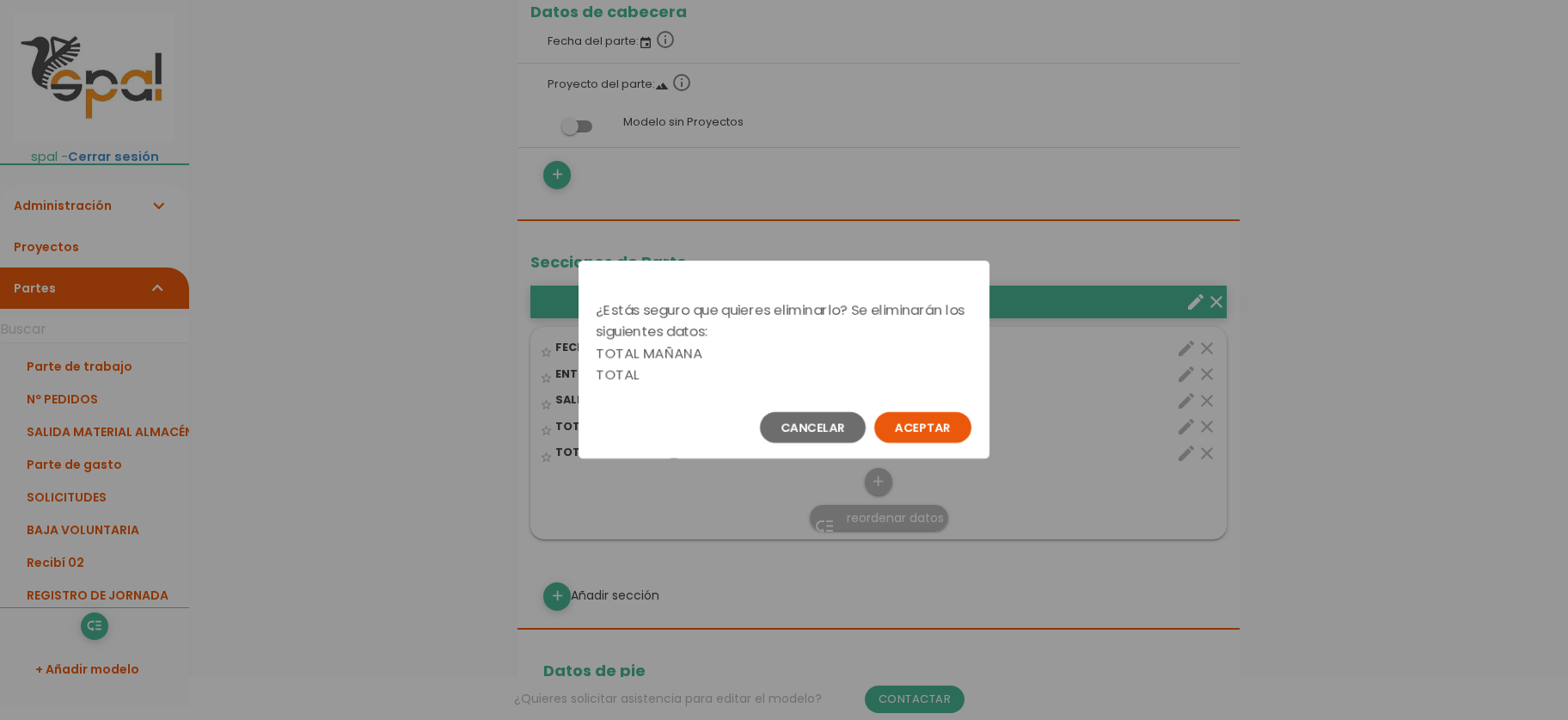
scroll to position [0, 0]
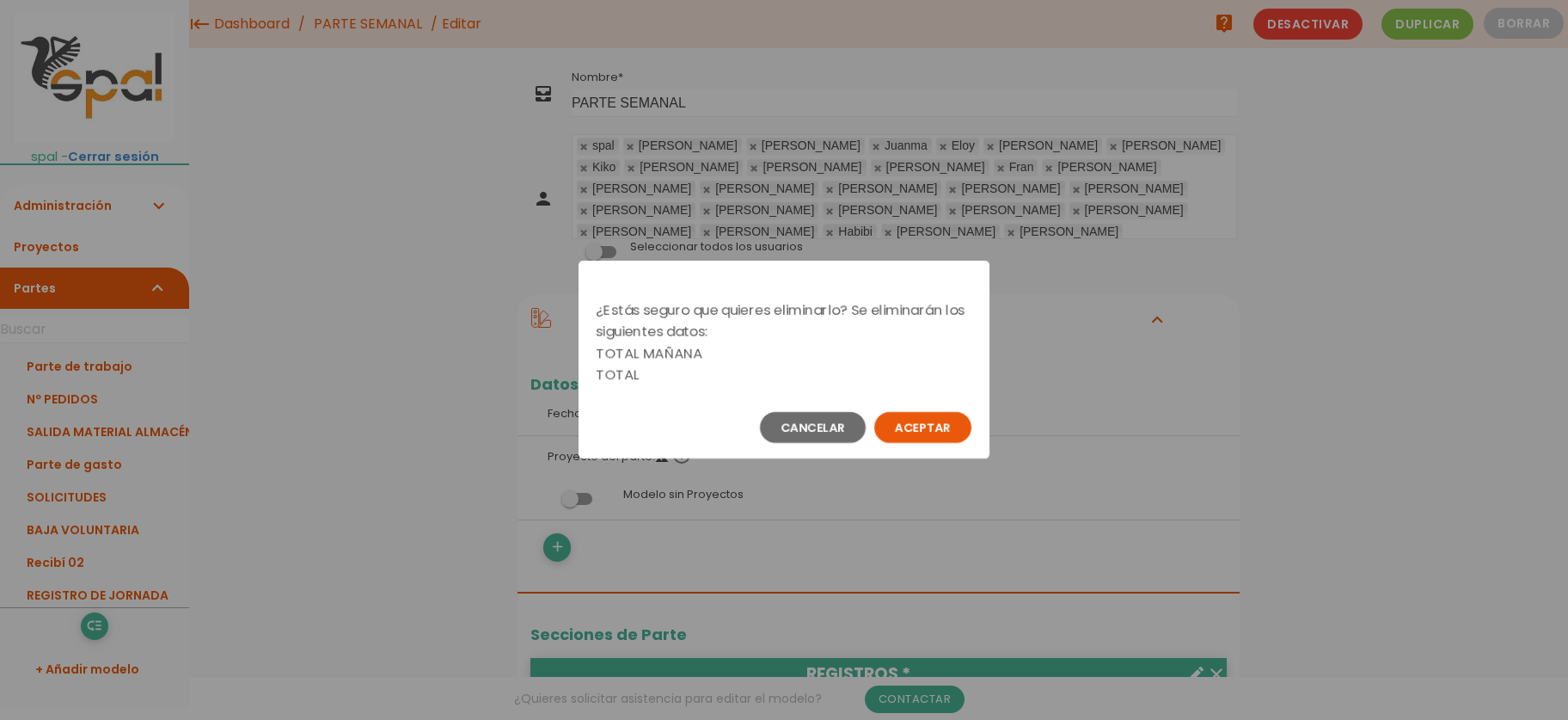
click at [932, 435] on button "Aceptar" at bounding box center [922, 427] width 97 height 31
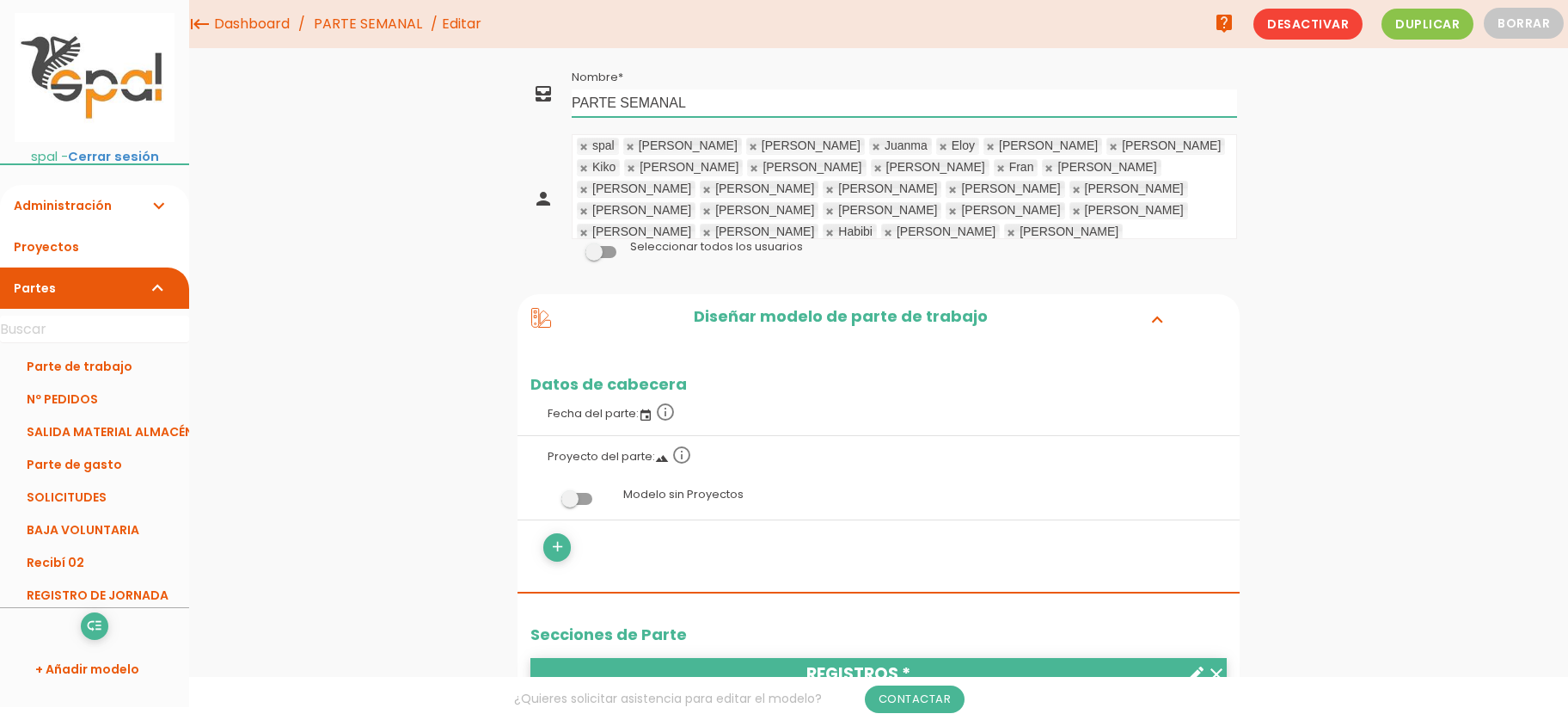
click at [625, 104] on input "PARTE SEMANAL" at bounding box center [904, 103] width 666 height 28
click at [620, 103] on input "PARTE SEMANAL" at bounding box center [904, 103] width 666 height 28
type input "PARTE VIGILANCIA SEMANAL"
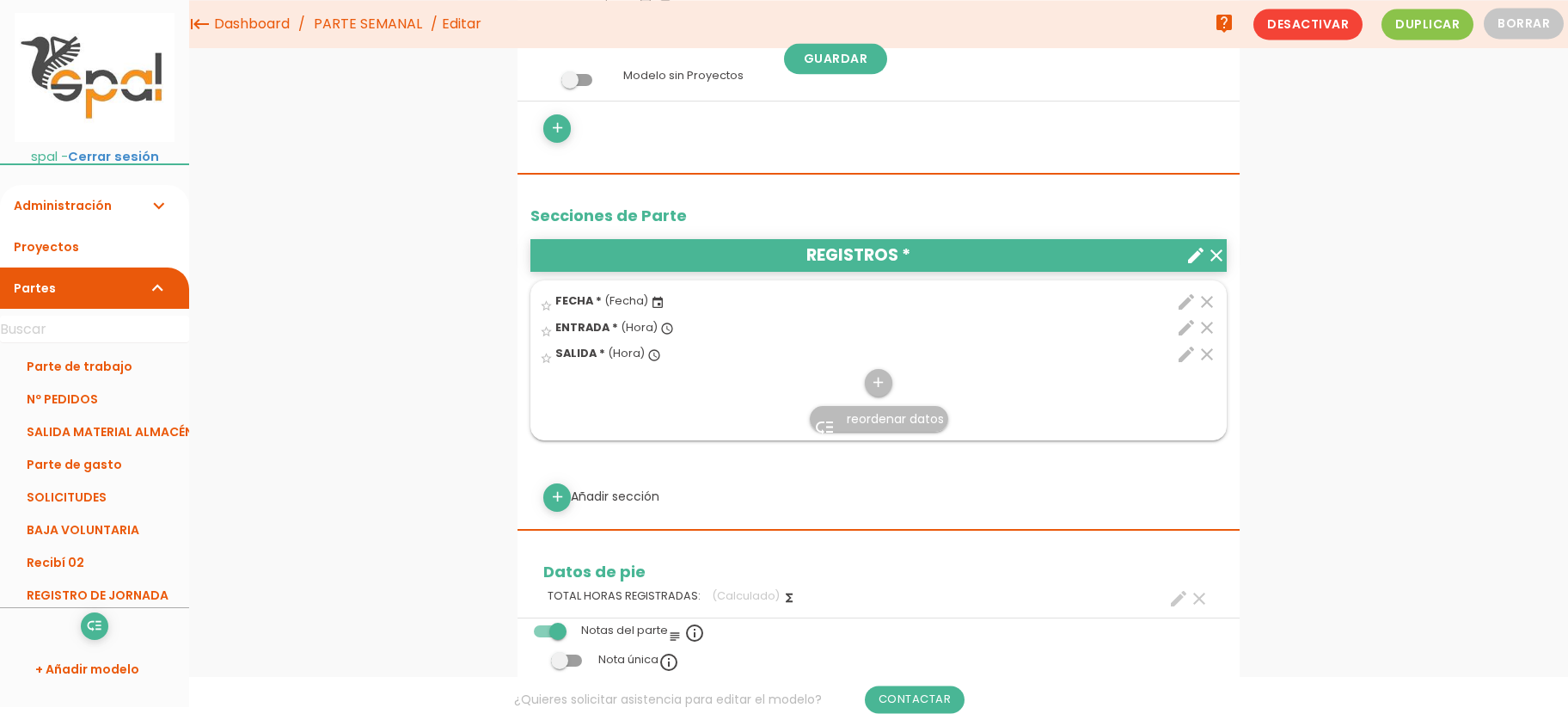
scroll to position [215, 0]
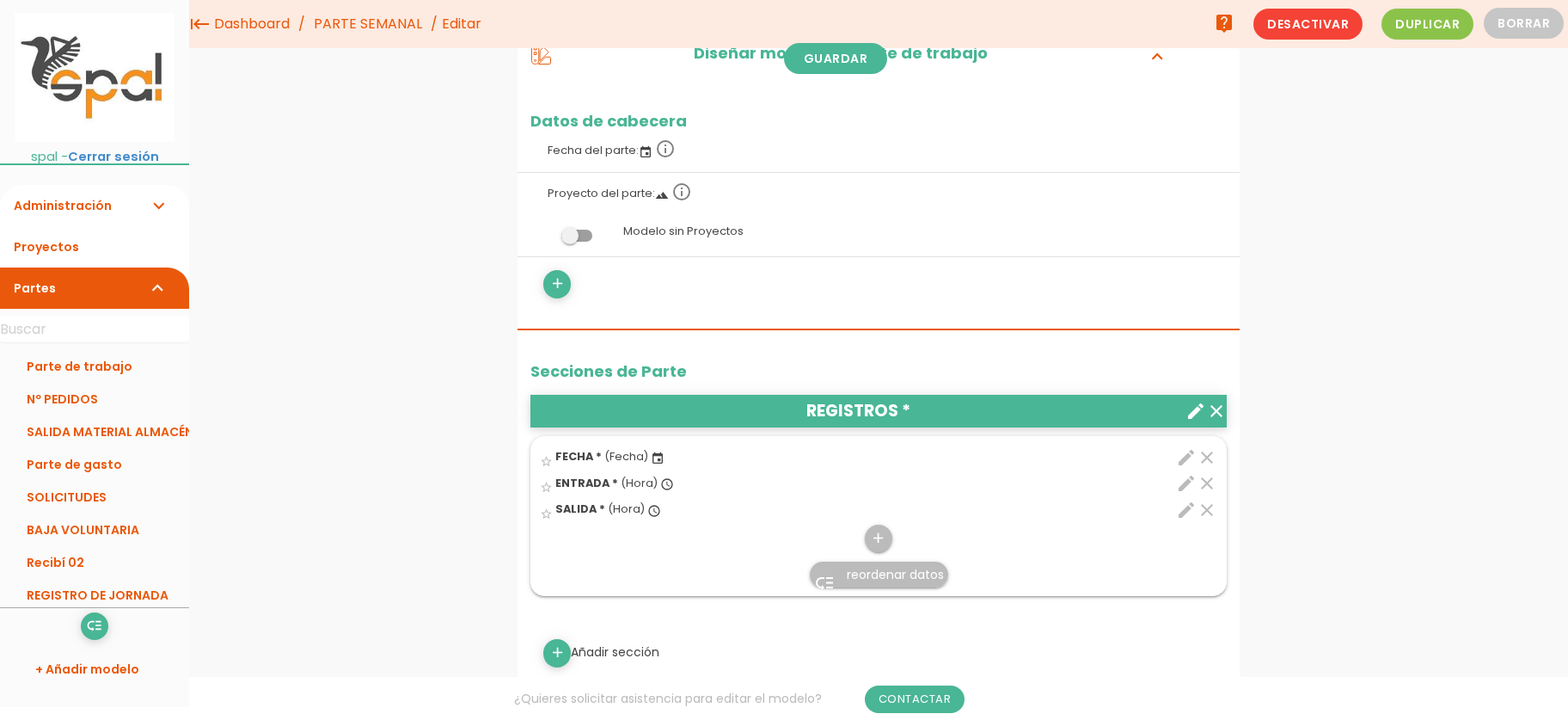
click at [724, 550] on div "add" at bounding box center [879, 525] width 695 height 57
click at [872, 538] on icon "add" at bounding box center [878, 538] width 17 height 28
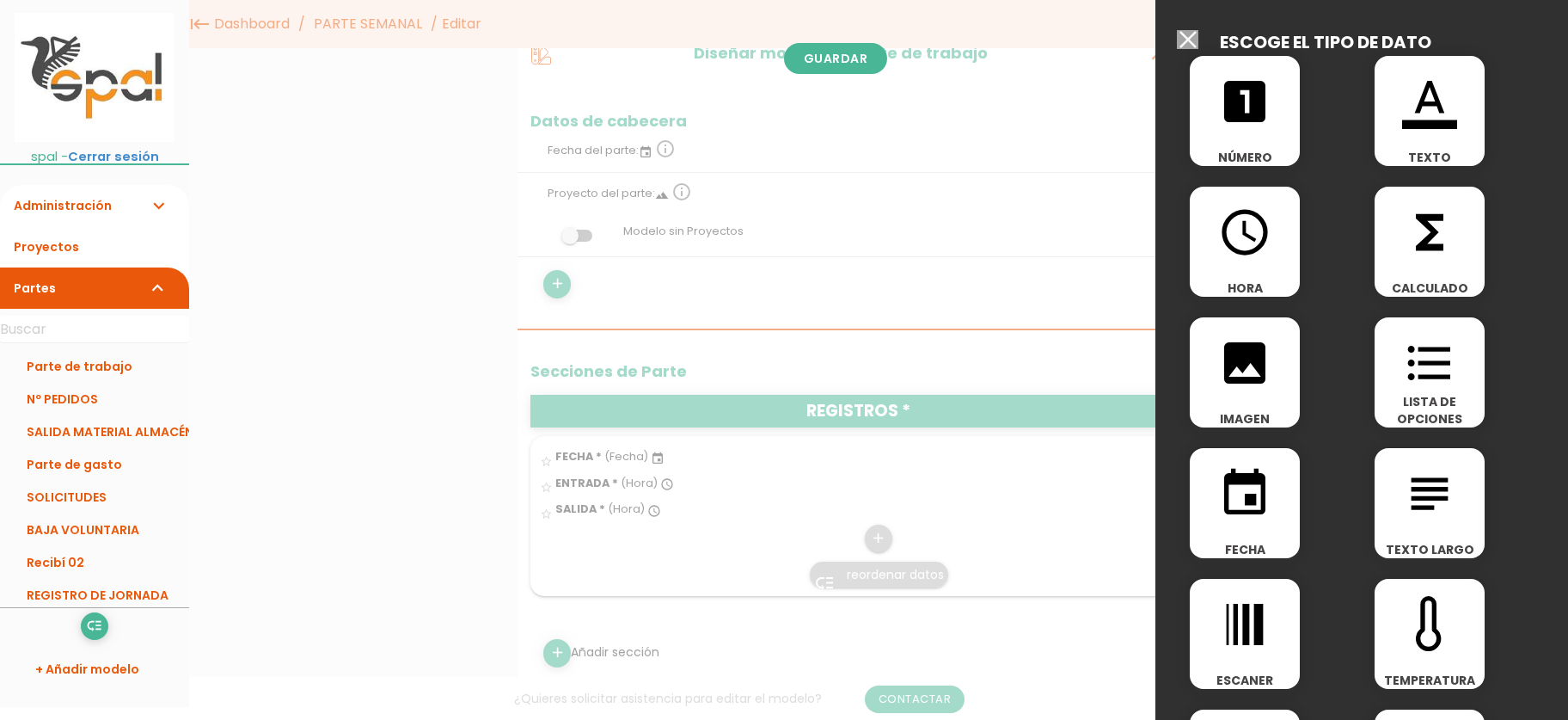
click at [1458, 264] on div "functions CALCULADO" at bounding box center [1429, 242] width 110 height 110
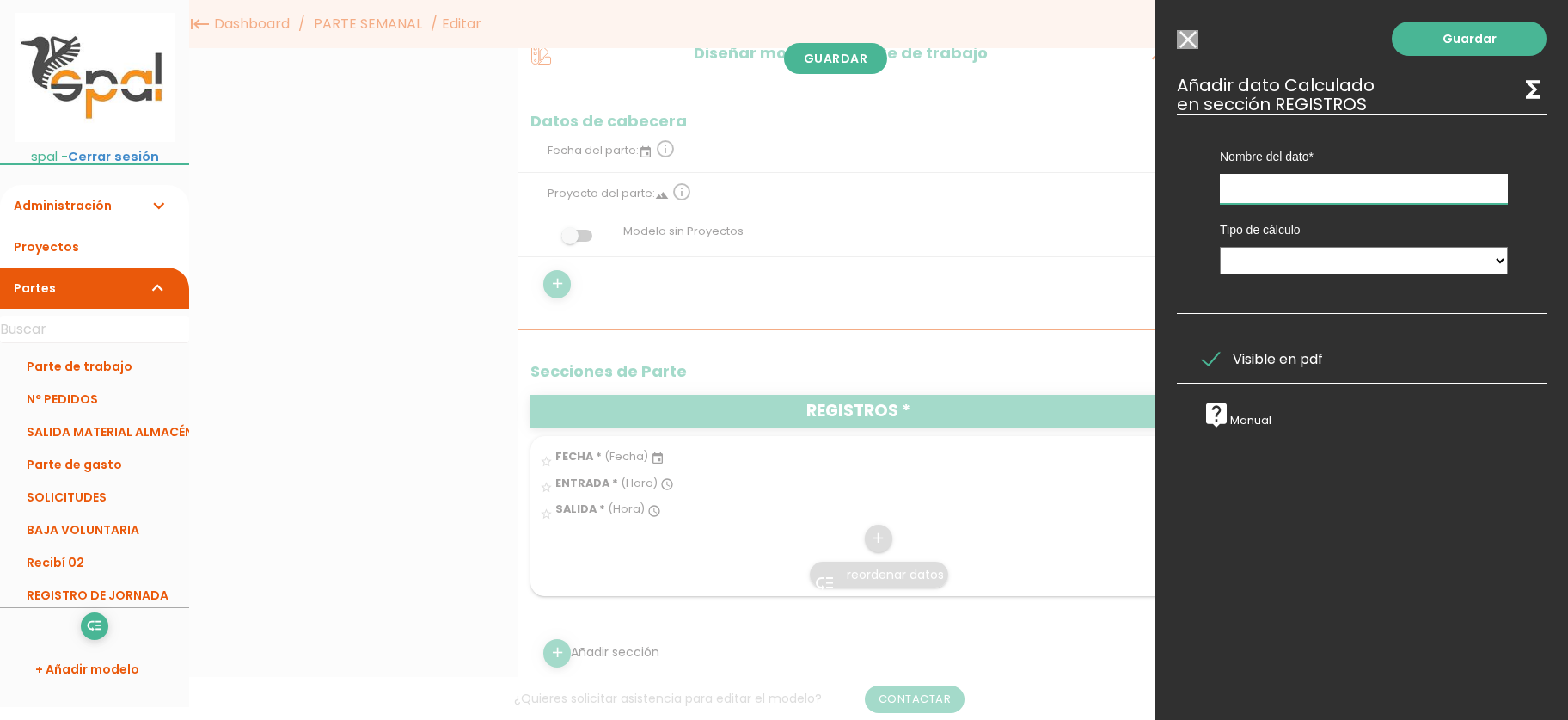
click at [1311, 183] on input "text" at bounding box center [1364, 189] width 288 height 30
type input "TOTAL HORAS"
select select "1"
click option "Calculado entre datos" at bounding box center [0, 0] width 0 height 0
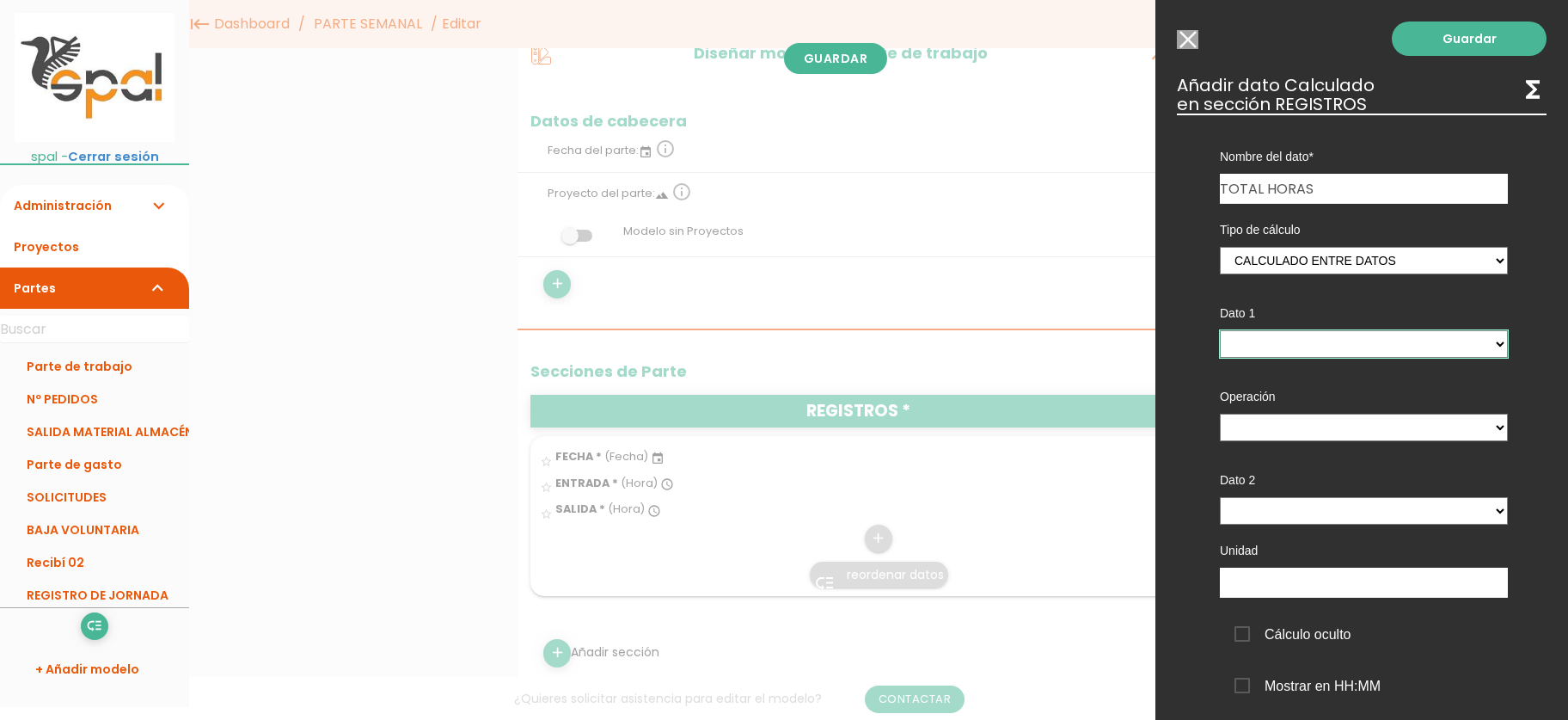
click at [1220, 330] on select "ENTRADA - (columna) SALIDA - (columna)" at bounding box center [1364, 344] width 288 height 28
select select "46_pos3"
click option "ENTRADA - (columna)" at bounding box center [0, 0] width 0 height 0
click at [1220, 414] on select "+ - * /" at bounding box center [1364, 428] width 288 height 28
select select "+"
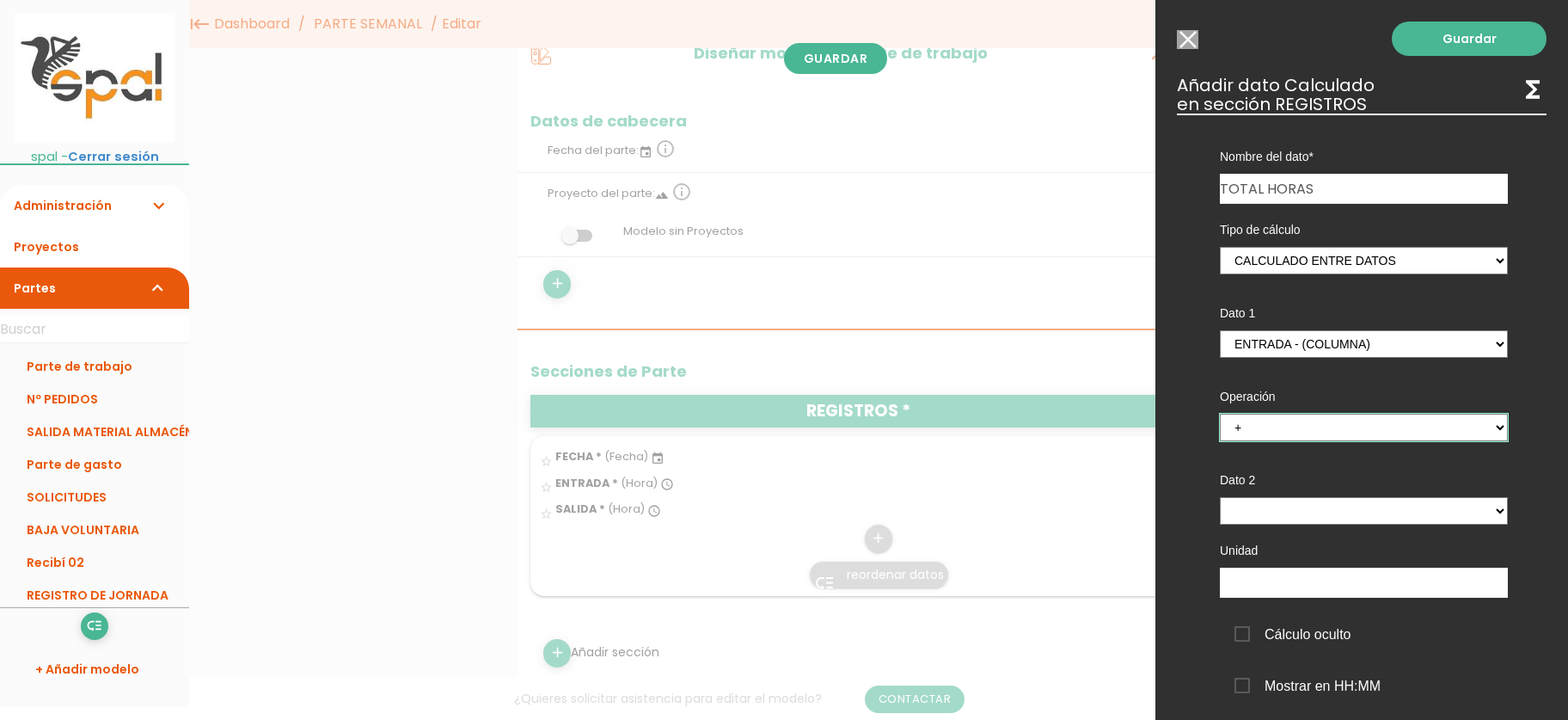
click option "+" at bounding box center [0, 0] width 0 height 0
click at [1220, 497] on select "ENTRADA - (columna) SALIDA - (columna)" at bounding box center [1364, 511] width 288 height 28
select select "46_pos4"
click option "SALIDA - (columna)" at bounding box center [0, 0] width 0 height 0
click at [1436, 580] on input "text" at bounding box center [1364, 582] width 288 height 30
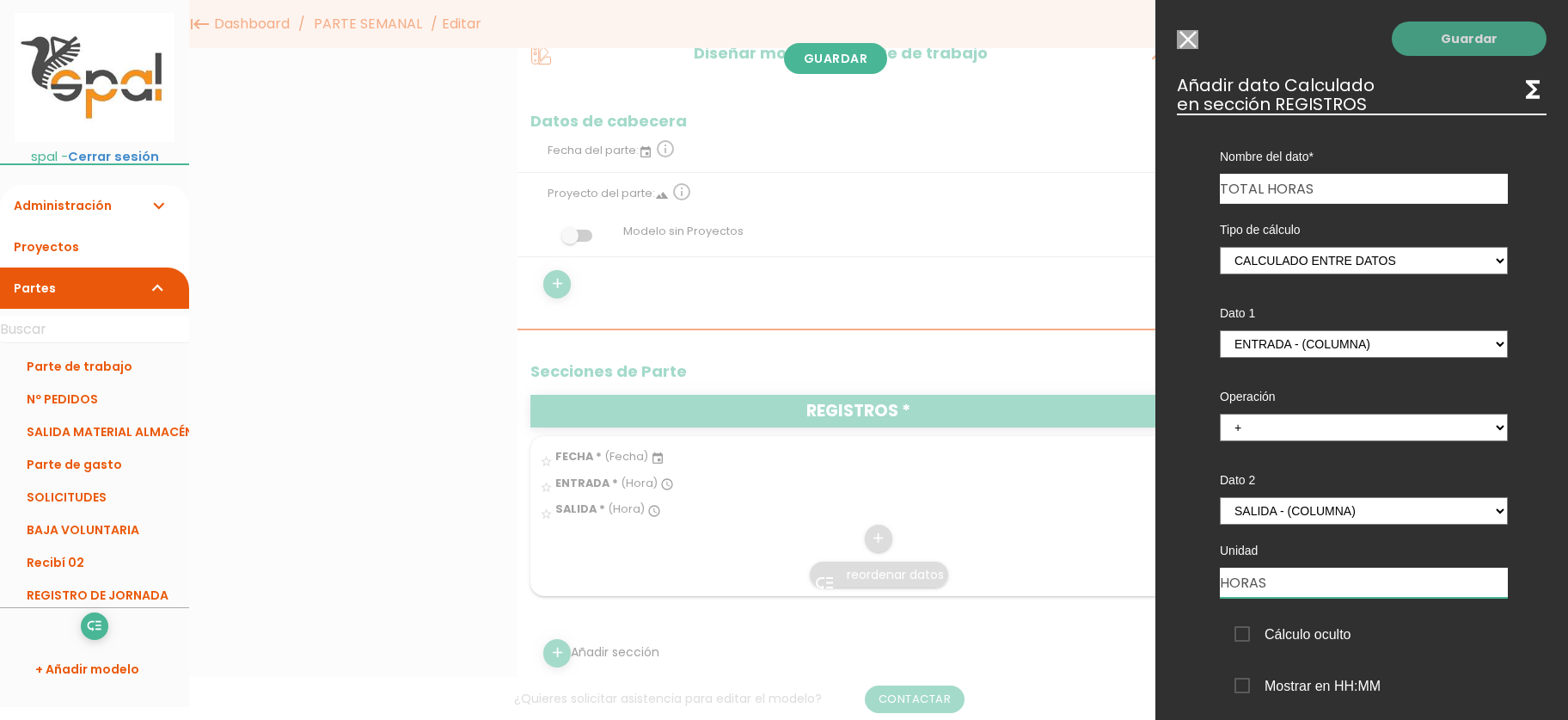
type input "HORAS"
click at [1493, 40] on link "Guardar" at bounding box center [1469, 38] width 154 height 34
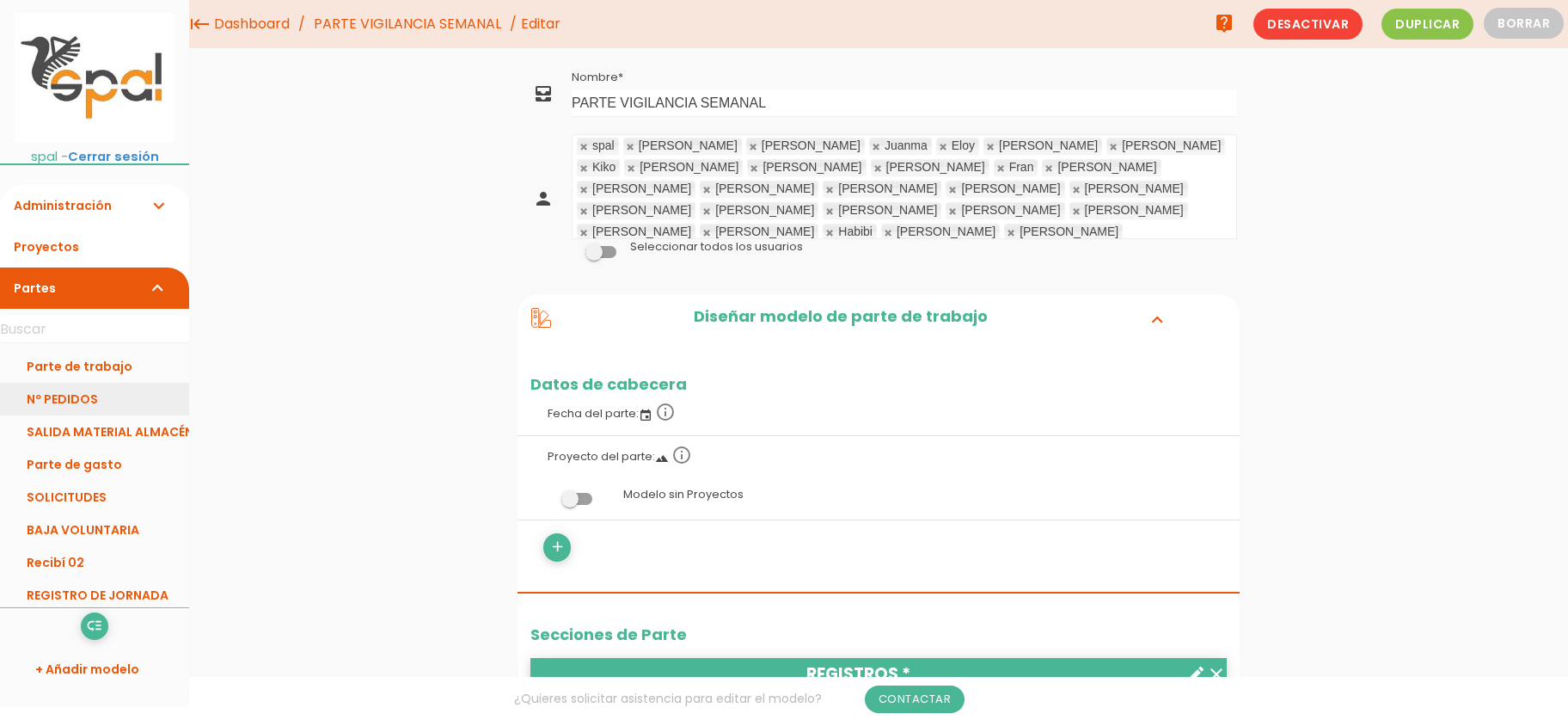
click at [92, 390] on link "Nº PEDIDOS" at bounding box center [94, 398] width 189 height 32
